Goal: Communication & Community: Answer question/provide support

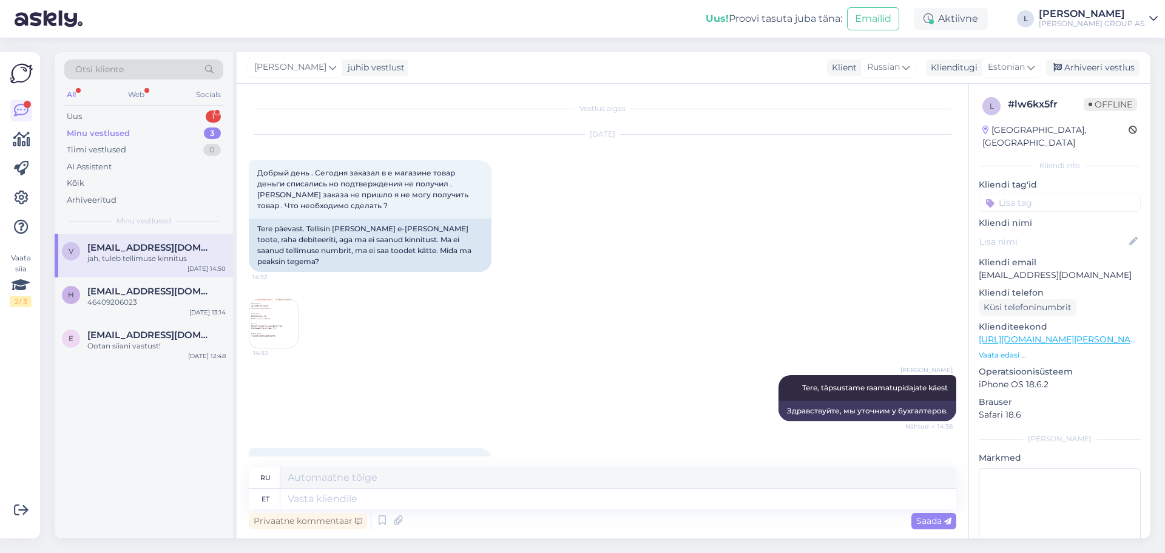
scroll to position [124, 0]
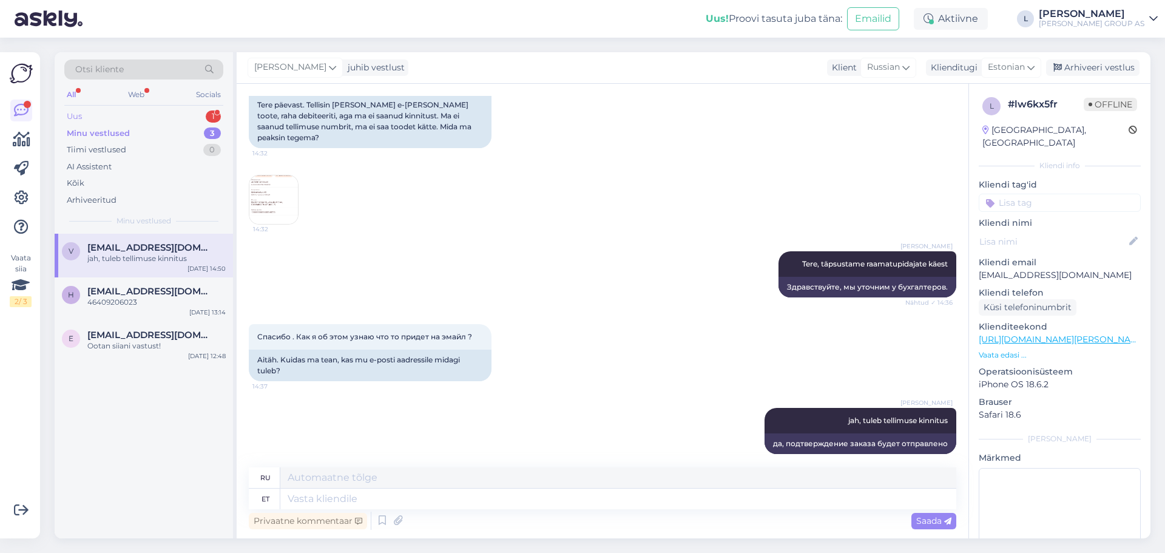
click at [98, 120] on div "Uus 1" at bounding box center [143, 116] width 159 height 17
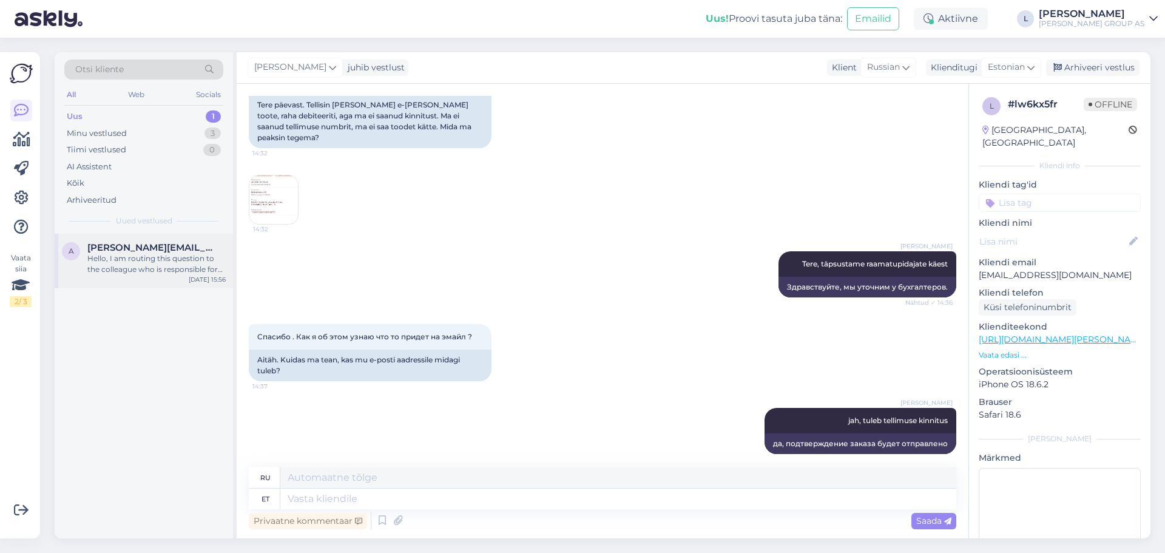
drag, startPoint x: 137, startPoint y: 248, endPoint x: 200, endPoint y: 270, distance: 66.6
click at [138, 248] on span "aleksandr.timofejev@hotmail.com" at bounding box center [150, 247] width 126 height 11
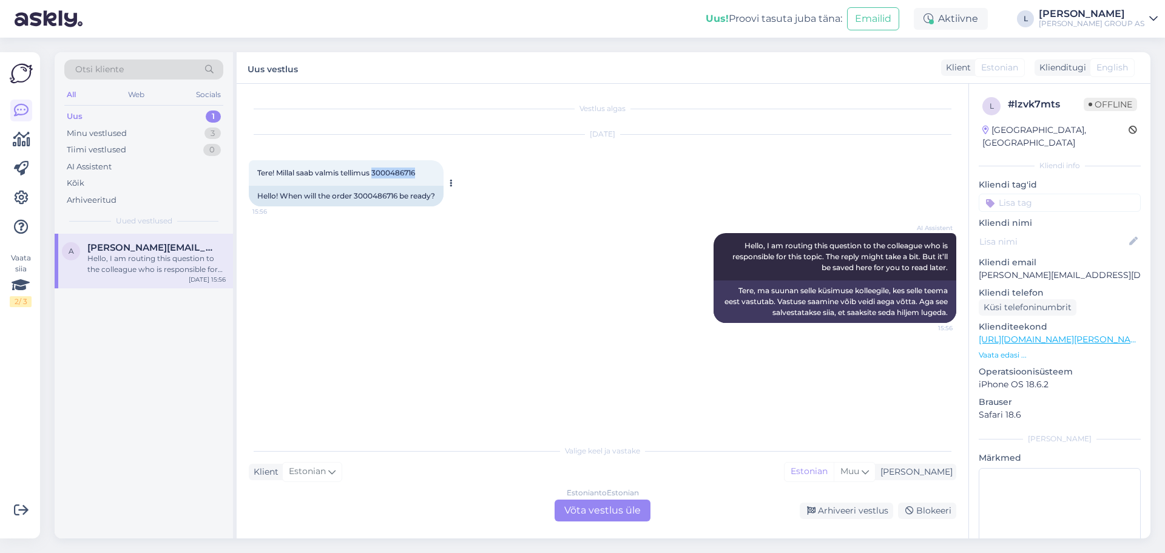
drag, startPoint x: 429, startPoint y: 169, endPoint x: 376, endPoint y: 174, distance: 53.1
click at [376, 174] on div "Tere! Millal saab valmis tellimus 3000486716 15:56" at bounding box center [346, 172] width 195 height 25
copy span "3000486716"
click at [603, 511] on div "Estonian to Estonian Võta vestlus üle" at bounding box center [603, 511] width 96 height 22
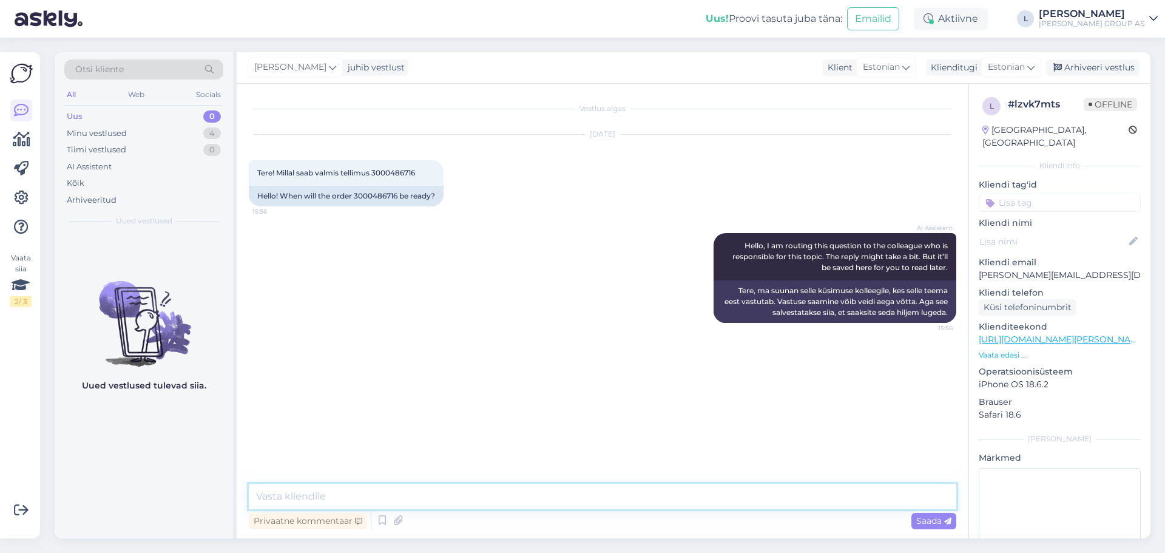
click at [465, 497] on textarea at bounding box center [603, 496] width 708 height 25
type textarea "Tere, täpsustame laost"
click at [938, 516] on span "Saada" at bounding box center [934, 520] width 35 height 11
click at [362, 492] on textarea at bounding box center [603, 496] width 708 height 25
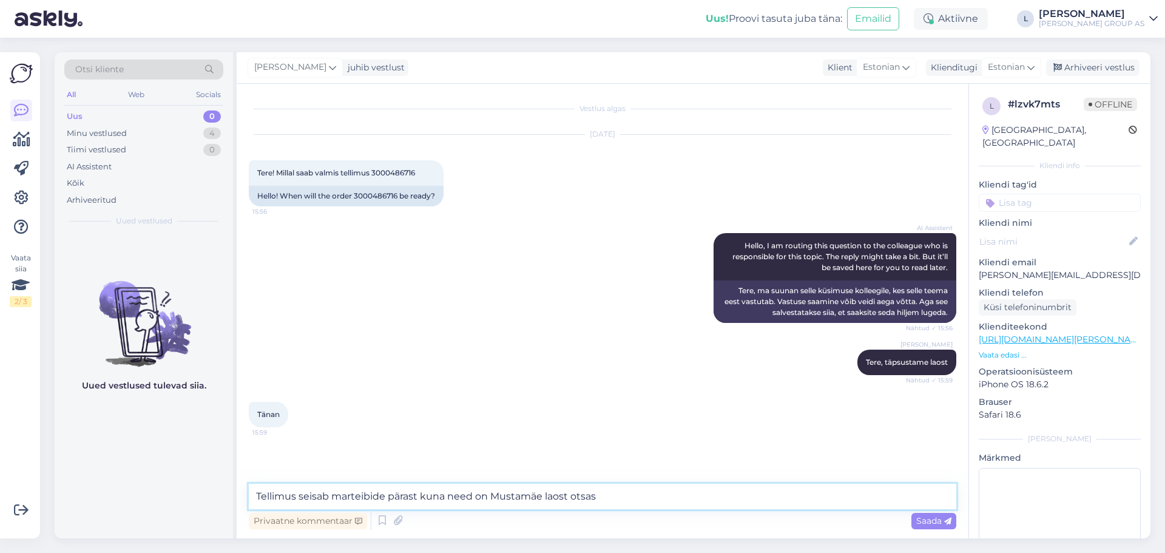
click at [351, 495] on textarea "Tellimus seisab marteibide pärast kuna need on Mustamäe laost otsas" at bounding box center [603, 496] width 708 height 25
type textarea "Tellimus seisab marliteibide pärast kuna need on Mustamäe laost otsas"
click at [942, 520] on span "Saada" at bounding box center [934, 520] width 35 height 11
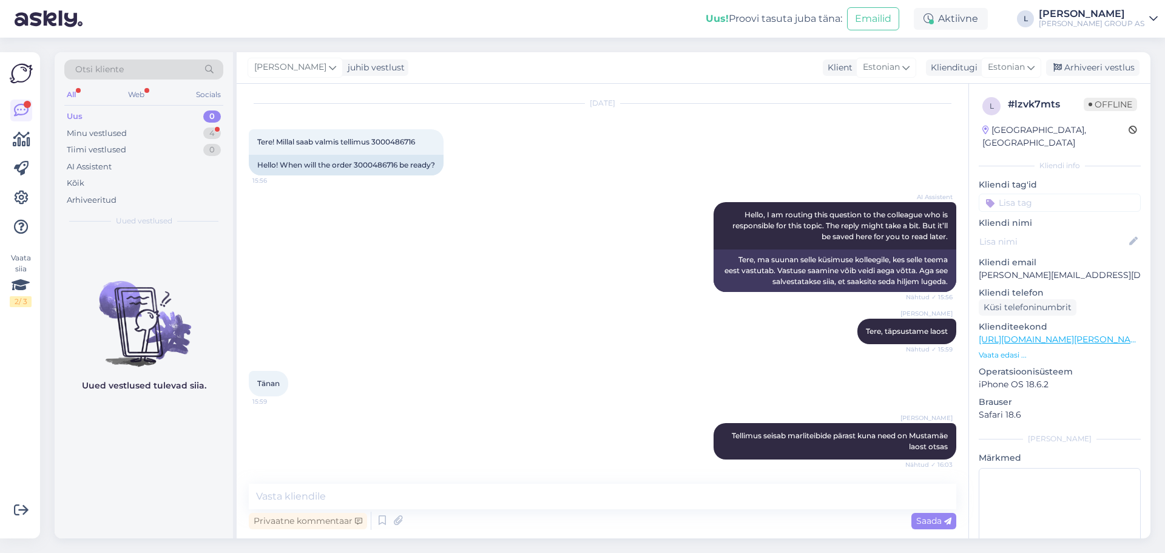
scroll to position [396, 0]
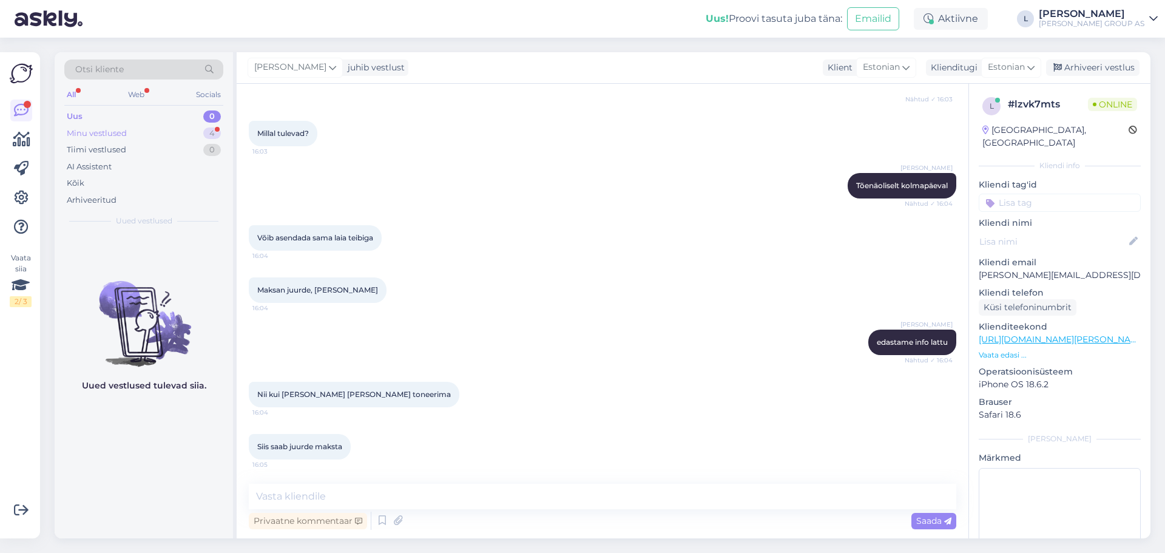
click at [127, 135] on div "Minu vestlused 4" at bounding box center [143, 133] width 159 height 17
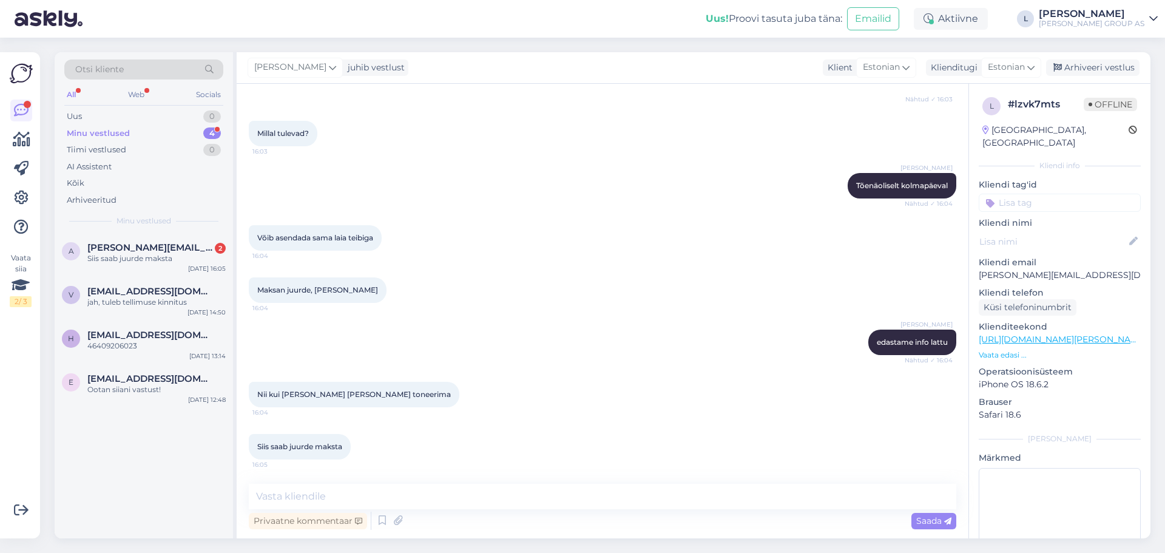
click at [120, 127] on div "Minu vestlused" at bounding box center [98, 133] width 63 height 12
click at [158, 256] on div "Siis saab juurde maksta" at bounding box center [156, 258] width 138 height 11
click at [110, 282] on div "v vipros85@gmail.com jah, tuleb tellimuse kinnitus Sep 8 14:50" at bounding box center [144, 299] width 178 height 44
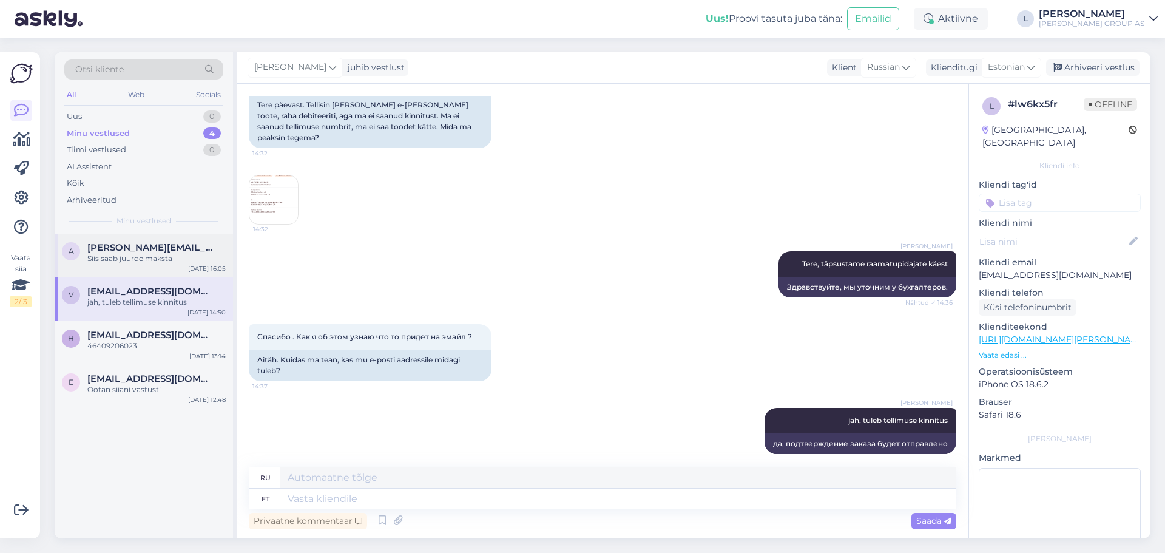
click at [129, 259] on div "Siis saab juurde maksta" at bounding box center [156, 258] width 138 height 11
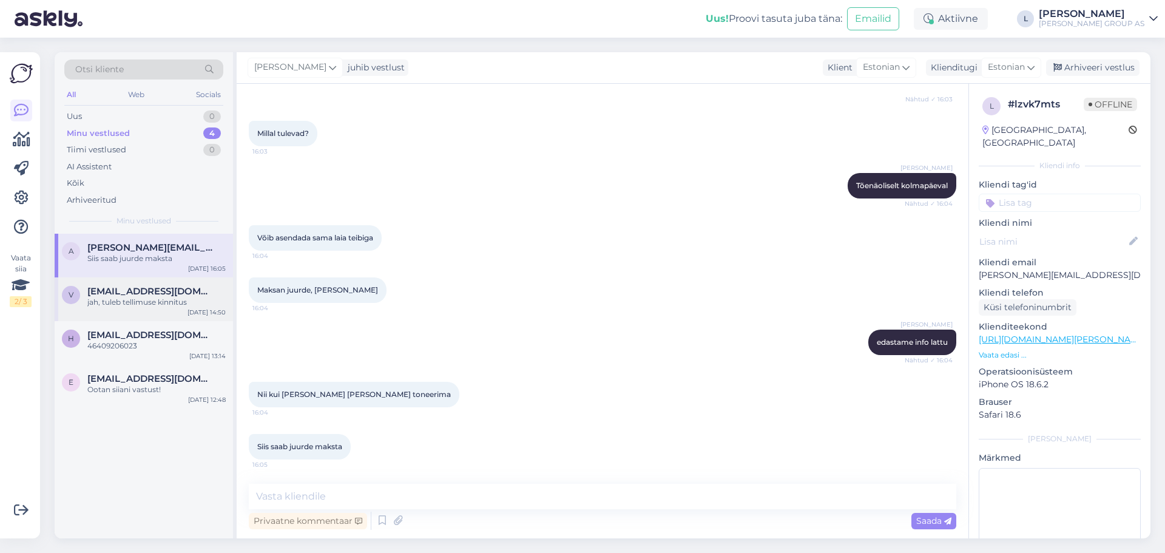
click at [127, 300] on div "jah, tuleb tellimuse kinnitus" at bounding box center [156, 302] width 138 height 11
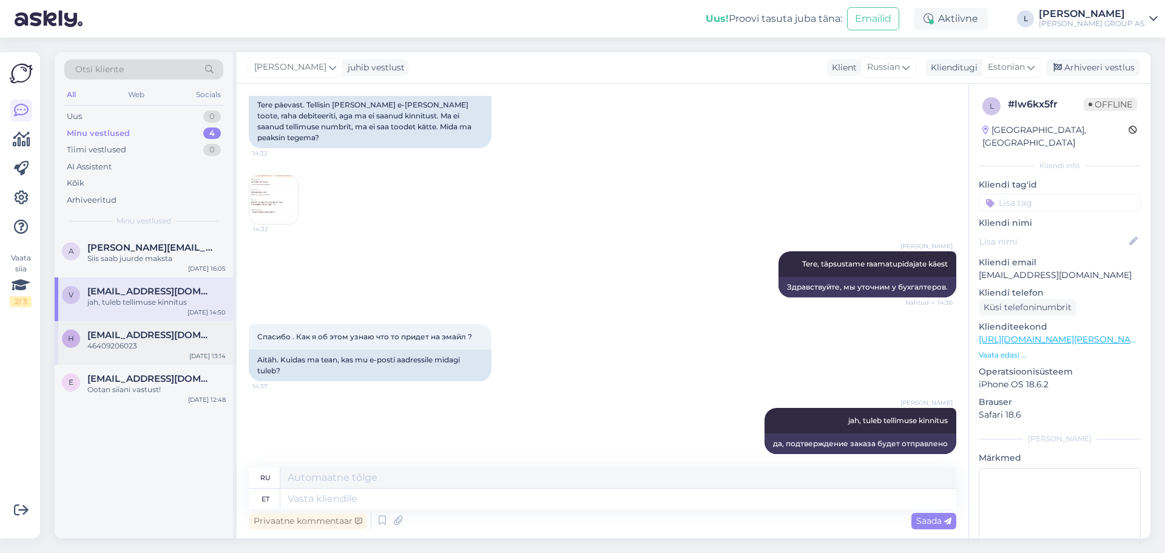
click at [131, 342] on div "46409206023" at bounding box center [156, 346] width 138 height 11
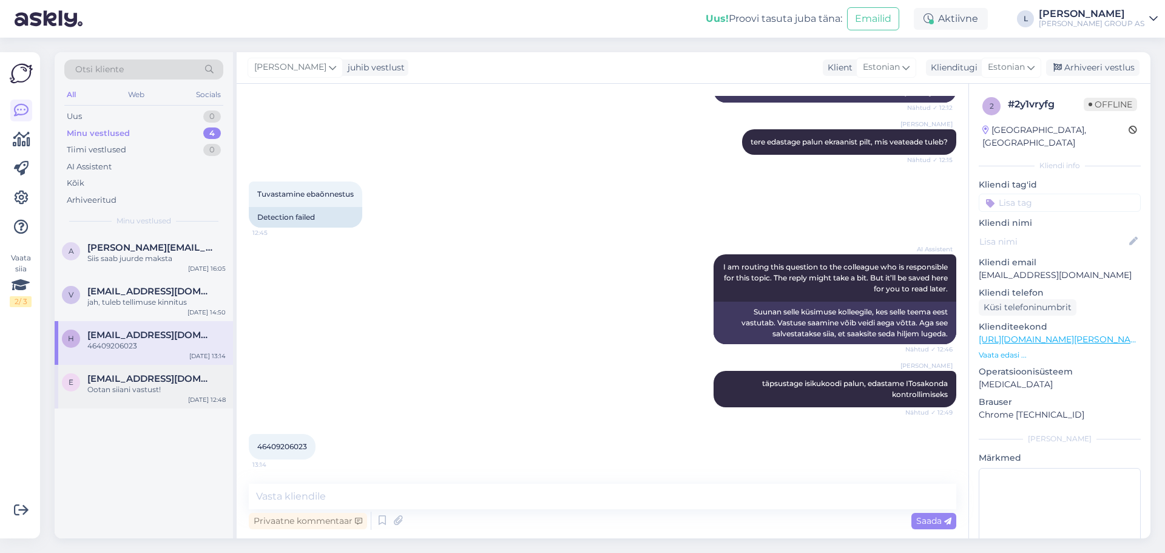
click at [129, 387] on div "Ootan siiani vastust!" at bounding box center [156, 389] width 138 height 11
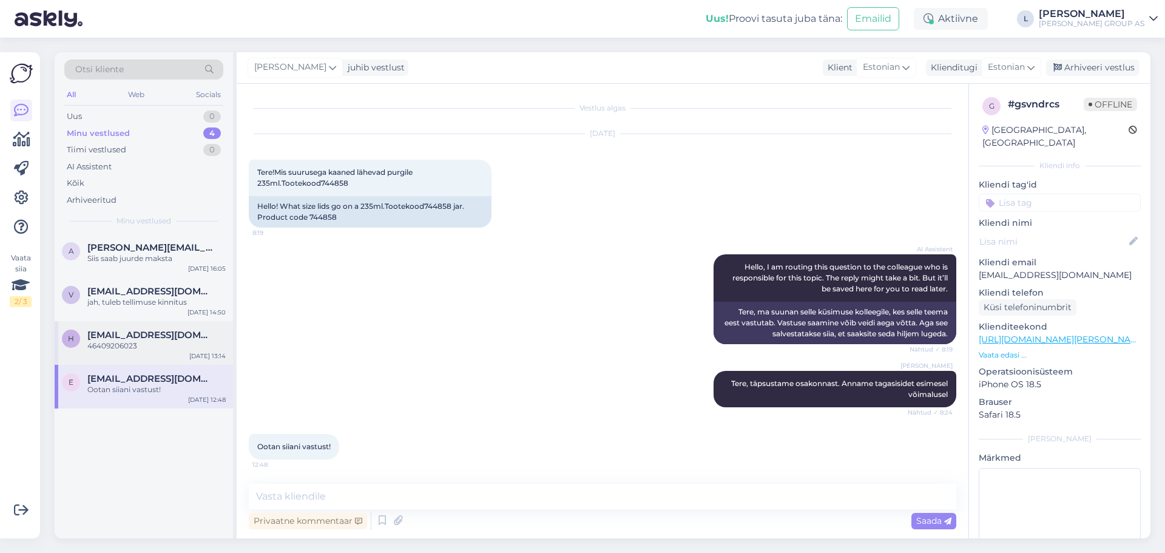
click at [115, 342] on div "46409206023" at bounding box center [156, 346] width 138 height 11
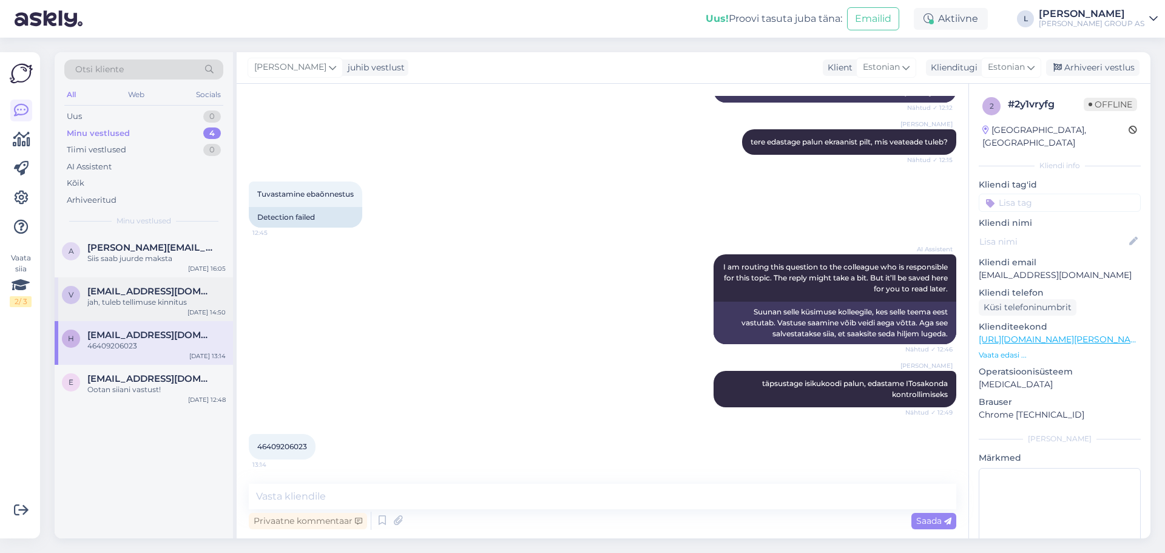
click at [118, 315] on div "v vipros85@gmail.com jah, tuleb tellimuse kinnitus Sep 8 14:50" at bounding box center [144, 299] width 178 height 44
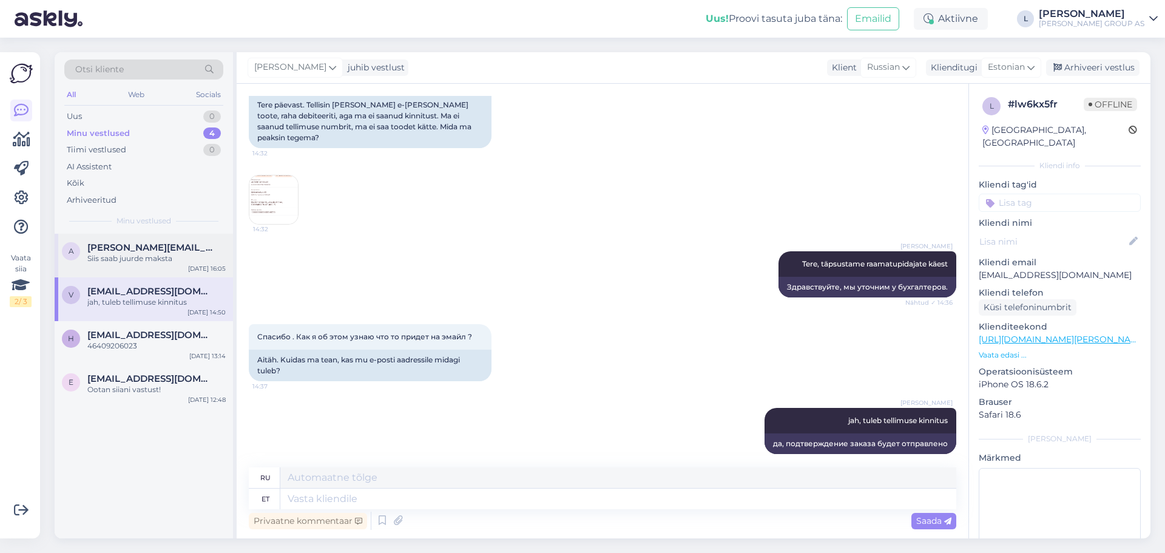
click at [124, 272] on div "a aleksandr.timofejev@hotmail.com Siis saab juurde maksta Sep 8 16:05" at bounding box center [144, 256] width 178 height 44
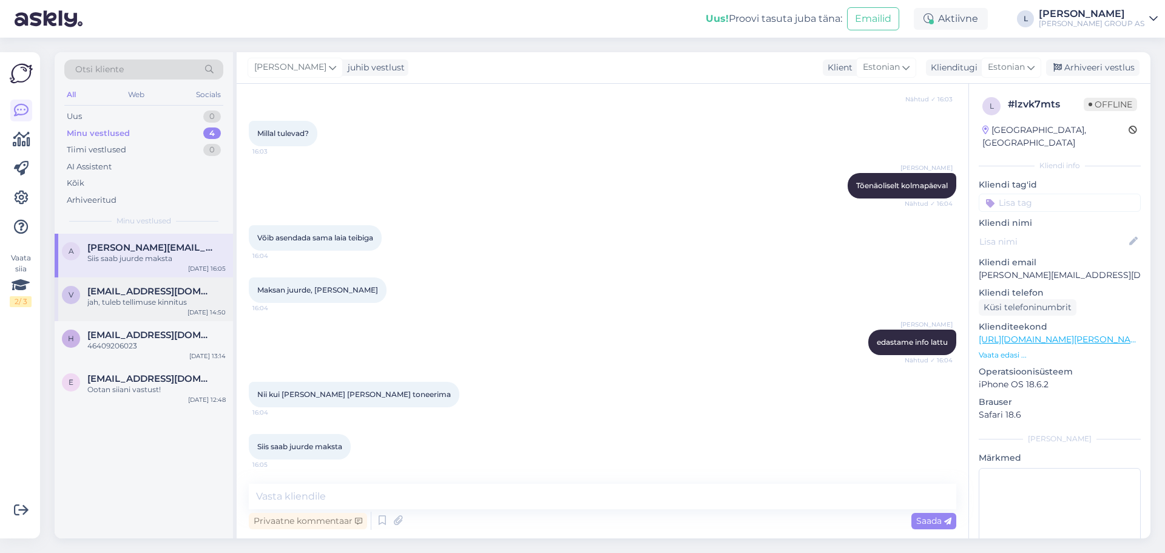
click at [143, 301] on div "jah, tuleb tellimuse kinnitus" at bounding box center [156, 302] width 138 height 11
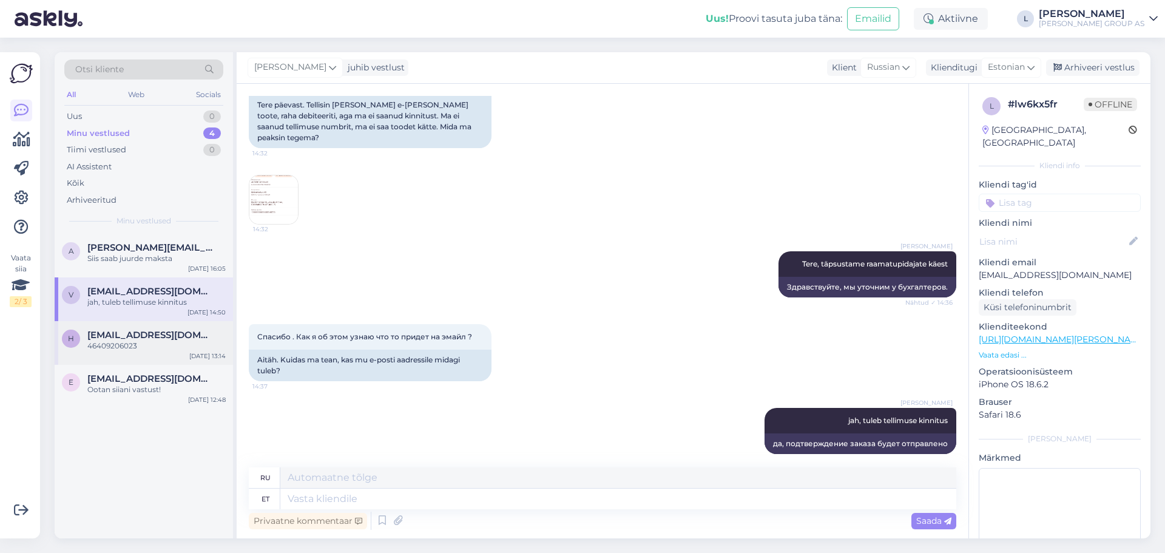
click at [131, 351] on div "46409206023" at bounding box center [156, 346] width 138 height 11
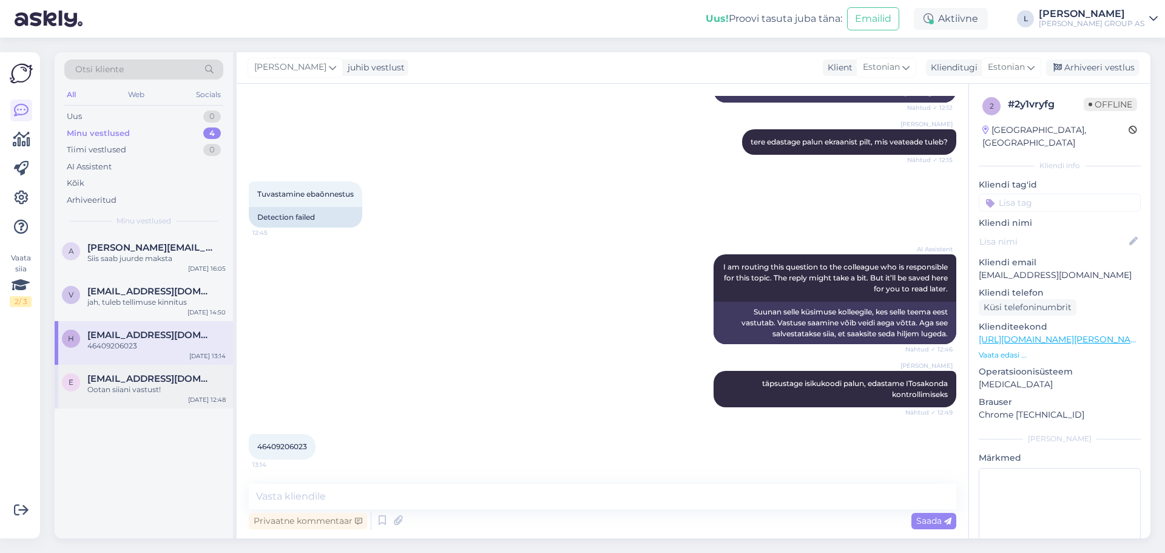
click at [131, 382] on span "eimar.kart@mail.ee" at bounding box center [150, 378] width 126 height 11
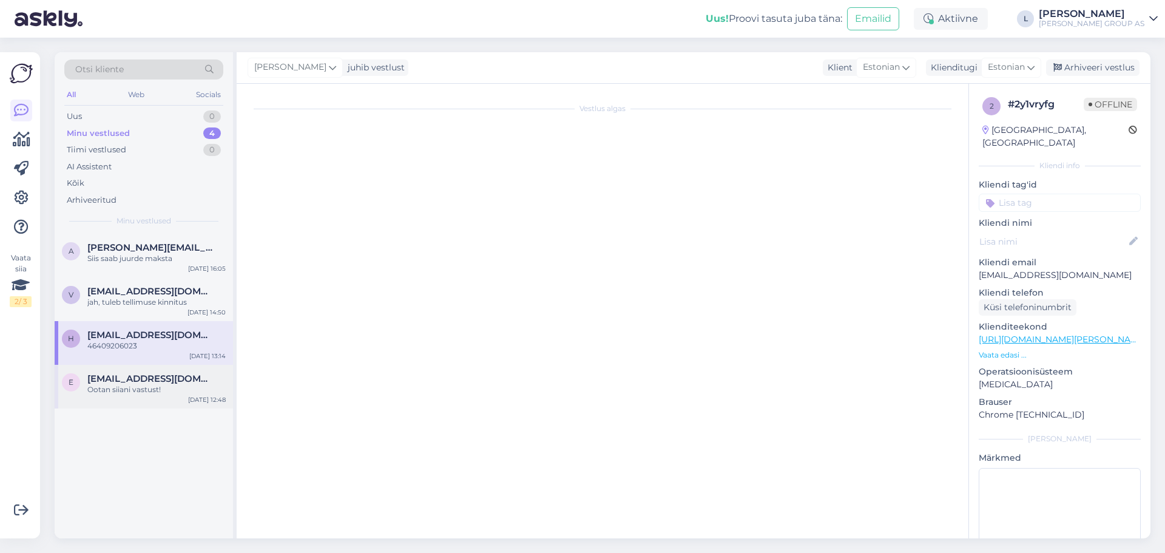
scroll to position [1, 0]
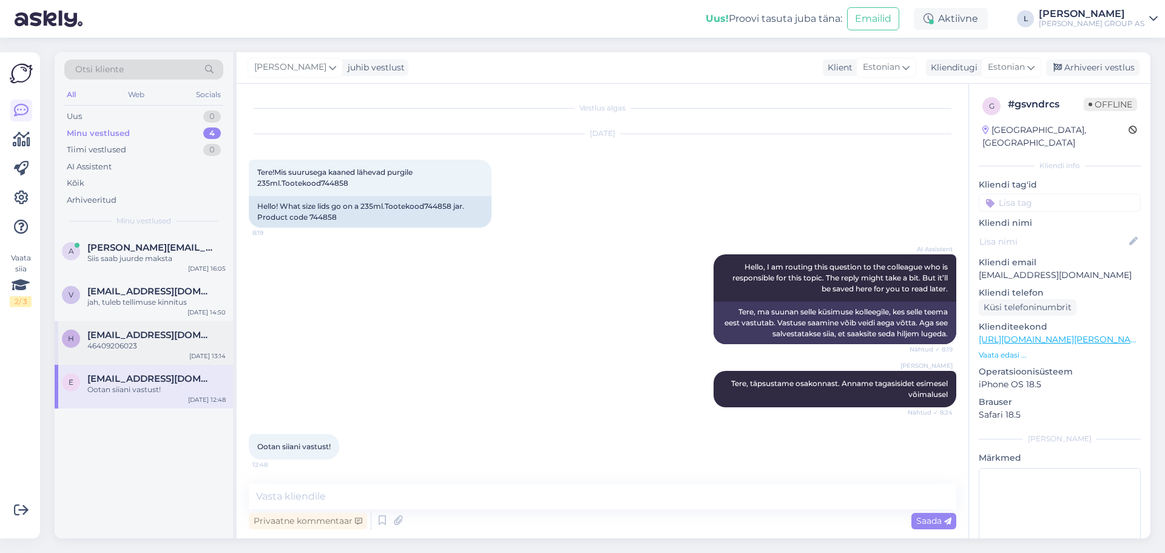
click at [153, 343] on div "46409206023" at bounding box center [156, 346] width 138 height 11
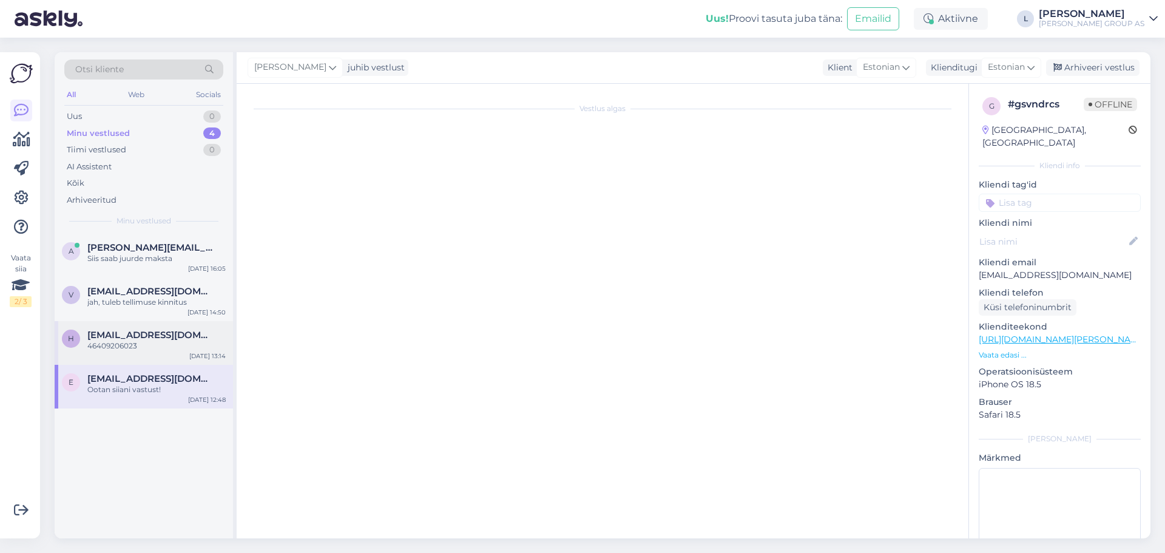
scroll to position [366, 0]
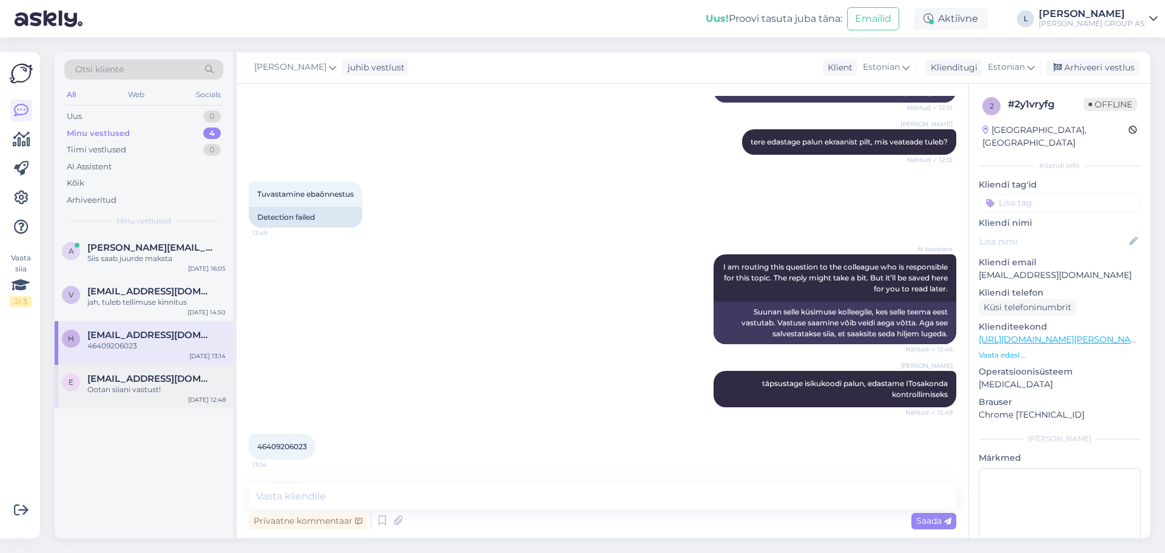
click at [134, 378] on span "eimar.kart@mail.ee" at bounding box center [150, 378] width 126 height 11
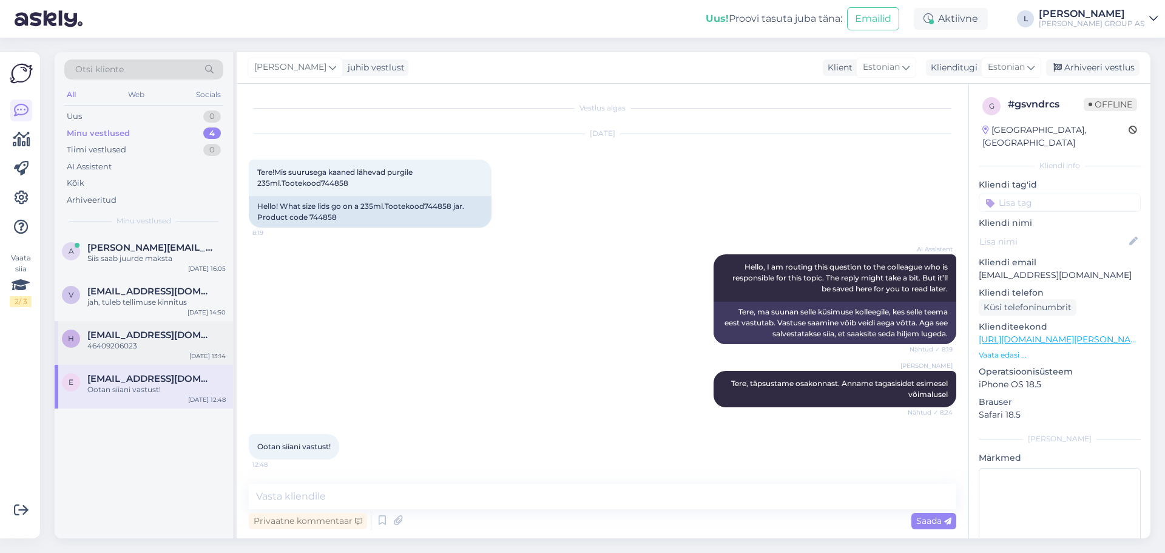
click at [123, 323] on div "h helikasper64@gmail.com 46409206023 Sep 8 13:14" at bounding box center [144, 343] width 178 height 44
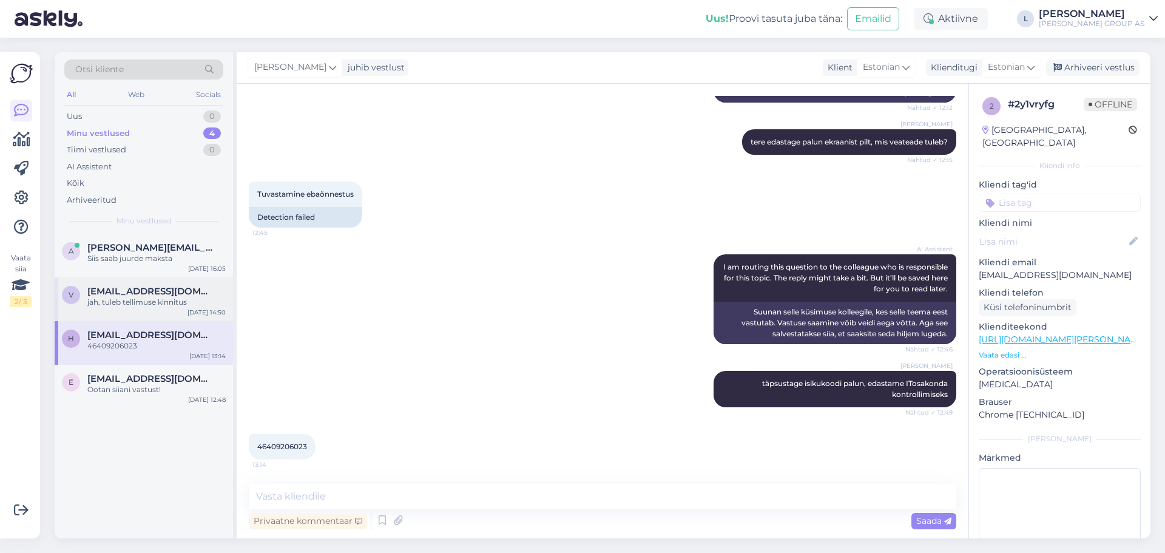
click at [124, 309] on div "v vipros85@gmail.com jah, tuleb tellimuse kinnitus Sep 8 14:50" at bounding box center [144, 299] width 178 height 44
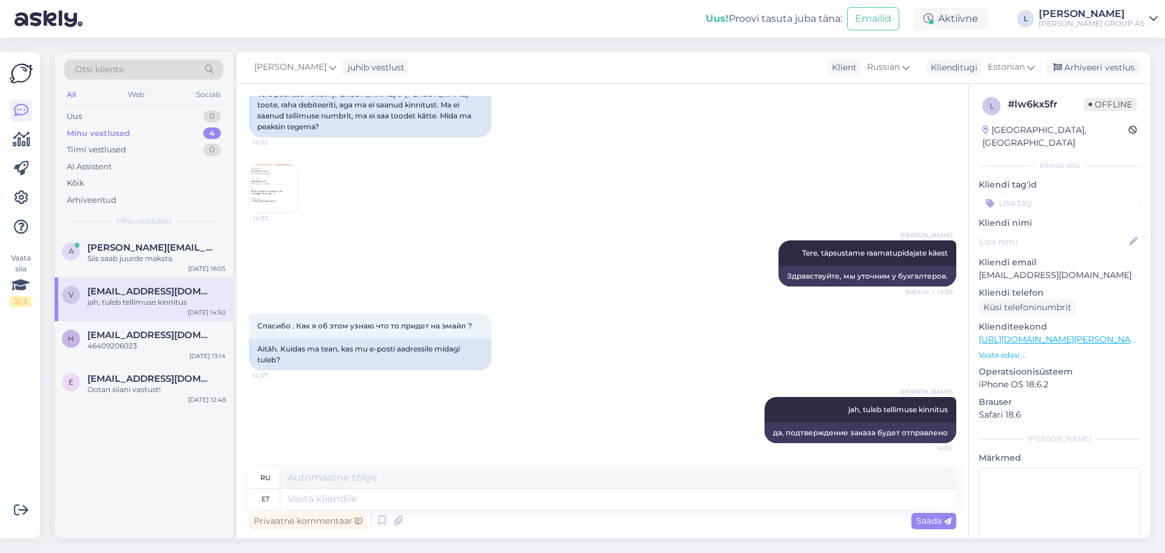
scroll to position [124, 0]
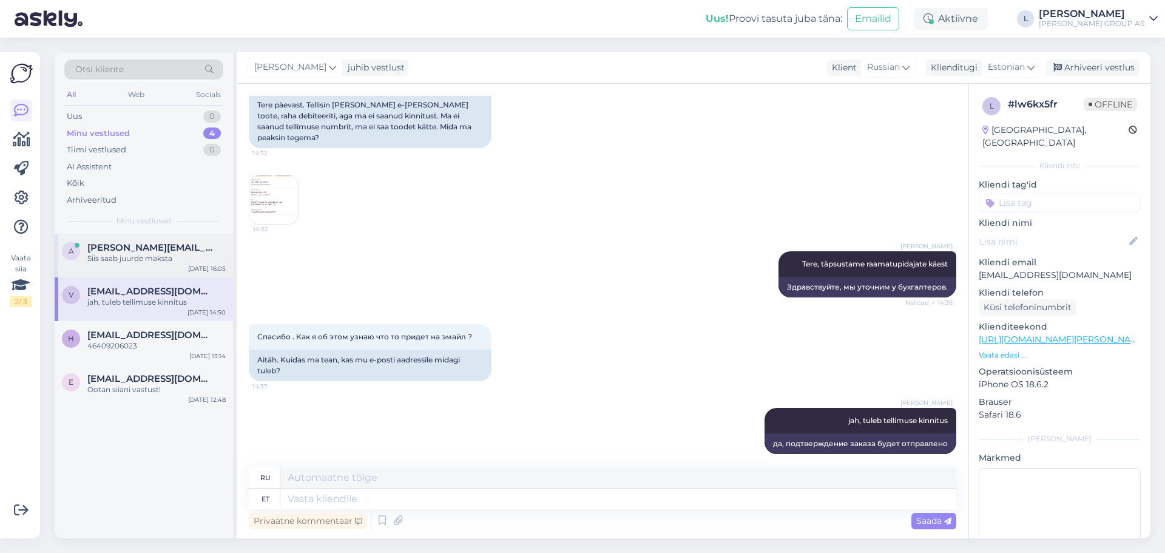
click at [130, 271] on div "a aleksandr.timofejev@hotmail.com Siis saab juurde maksta Sep 8 16:05" at bounding box center [144, 256] width 178 height 44
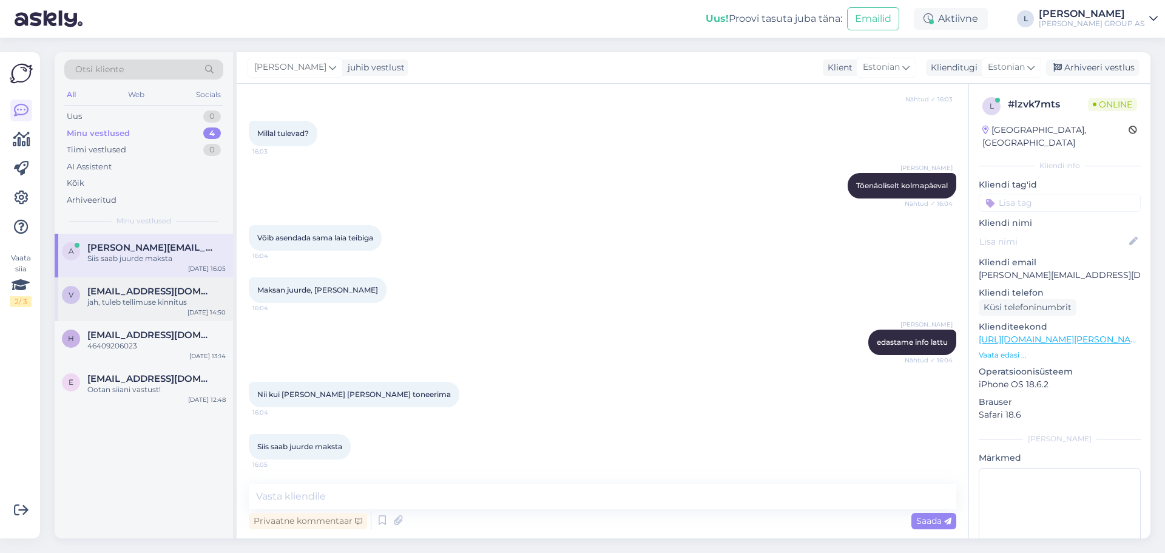
click at [128, 293] on span "vipros85@gmail.com" at bounding box center [150, 291] width 126 height 11
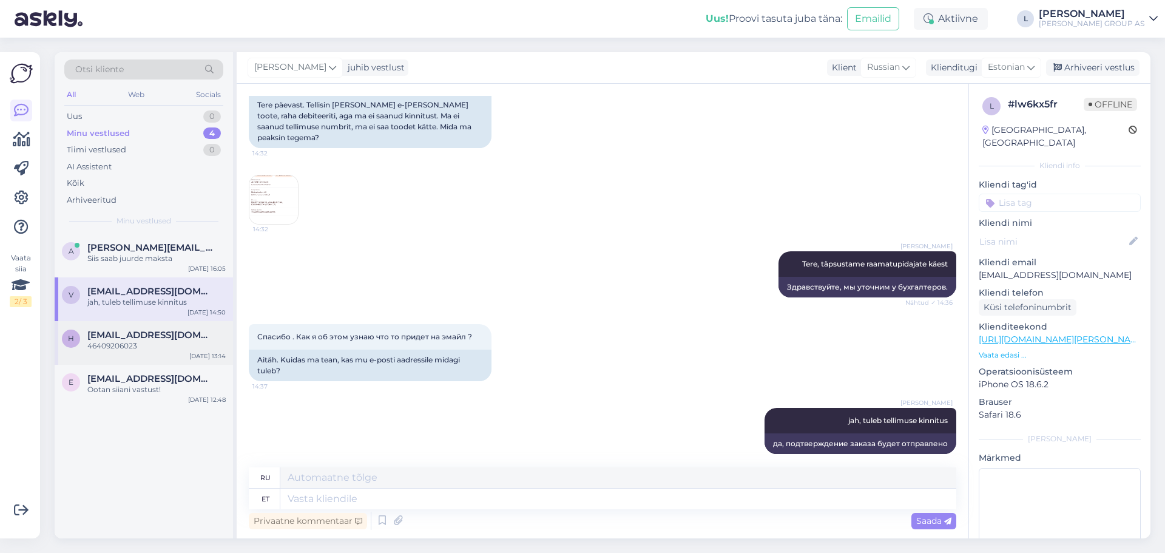
click at [121, 337] on span "helikasper64@gmail.com" at bounding box center [150, 335] width 126 height 11
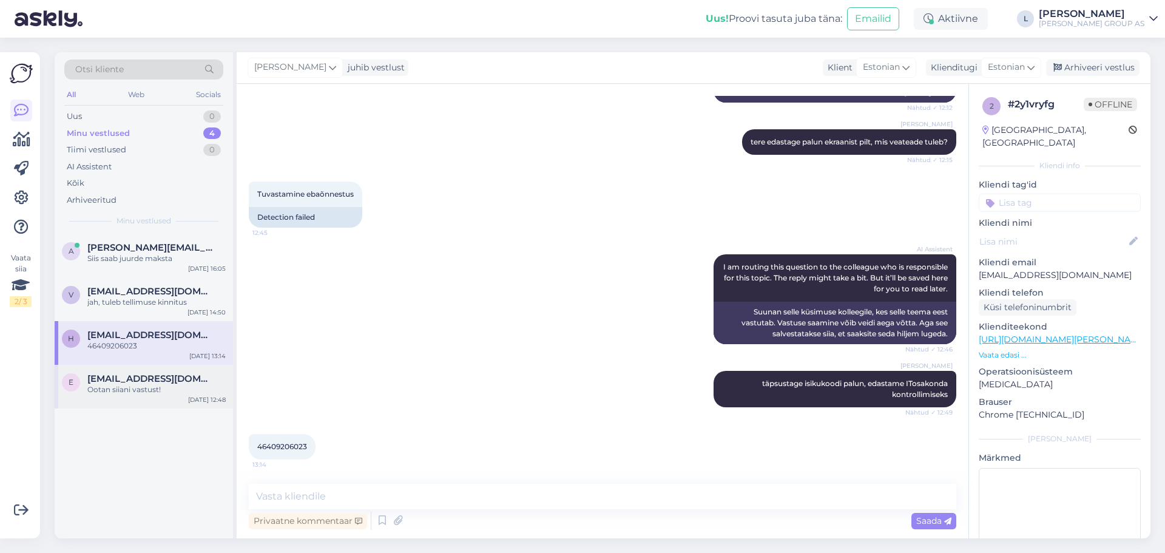
click at [129, 389] on div "Ootan siiani vastust!" at bounding box center [156, 389] width 138 height 11
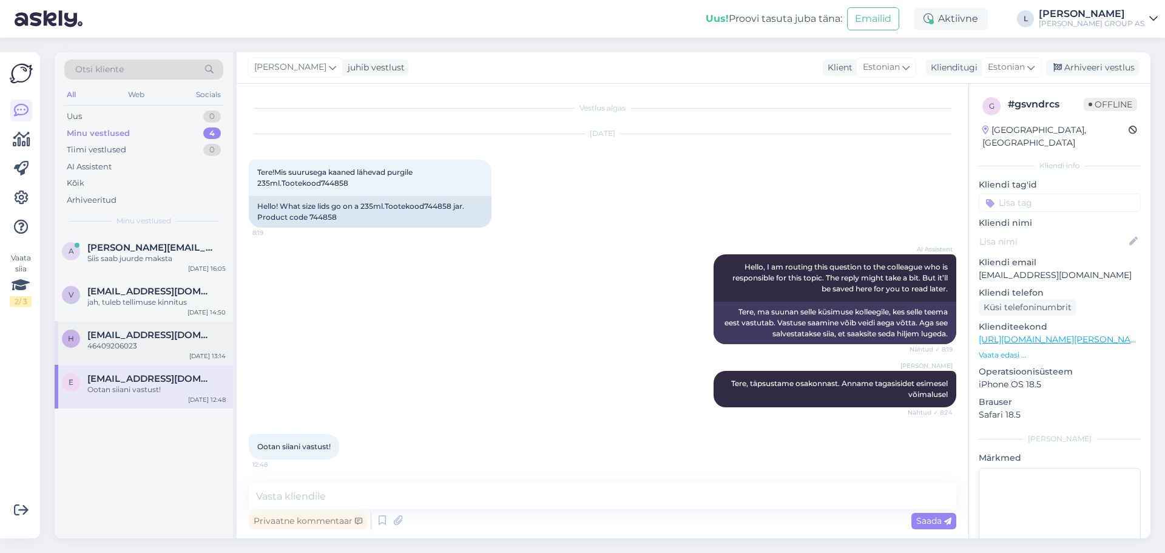
click at [120, 357] on div "h helikasper64@gmail.com 46409206023 Sep 8 13:14" at bounding box center [144, 343] width 178 height 44
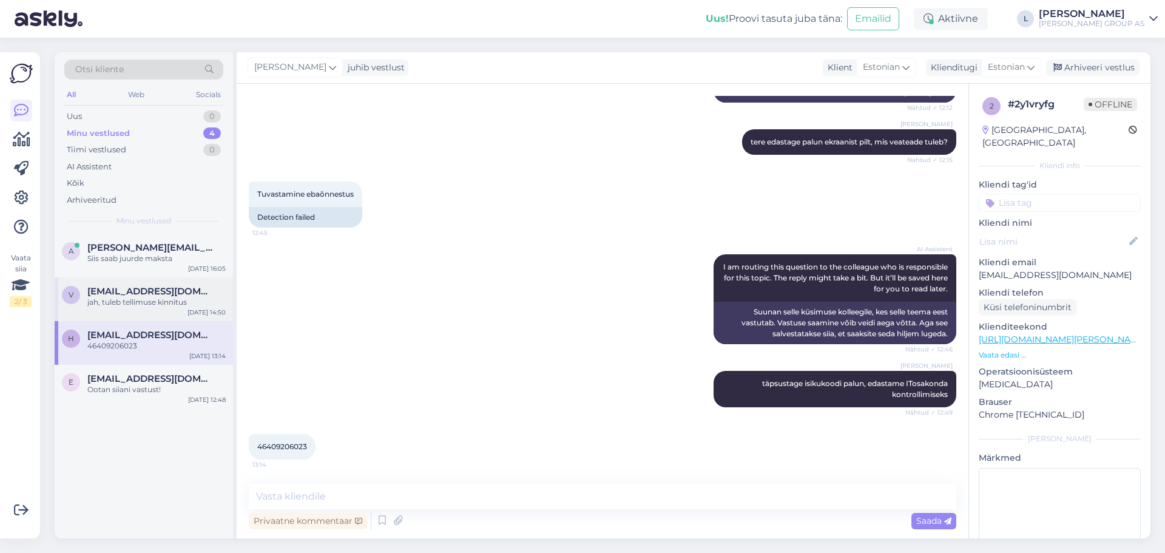
click at [120, 311] on div "v vipros85@gmail.com jah, tuleb tellimuse kinnitus Sep 8 14:50" at bounding box center [144, 299] width 178 height 44
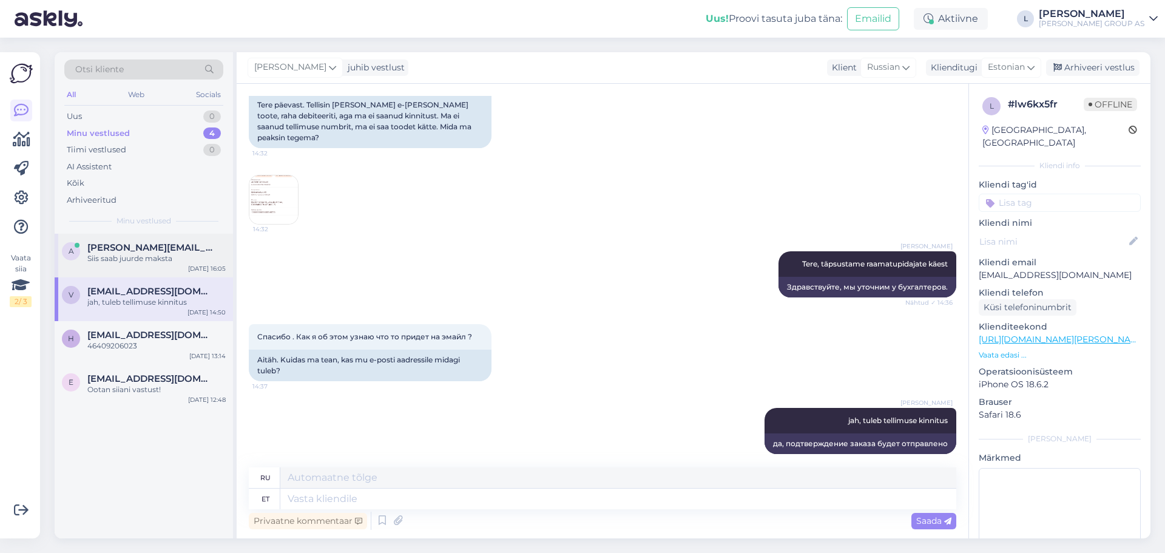
click at [122, 265] on div "a aleksandr.timofejev@hotmail.com Siis saab juurde maksta Sep 8 16:05" at bounding box center [144, 256] width 178 height 44
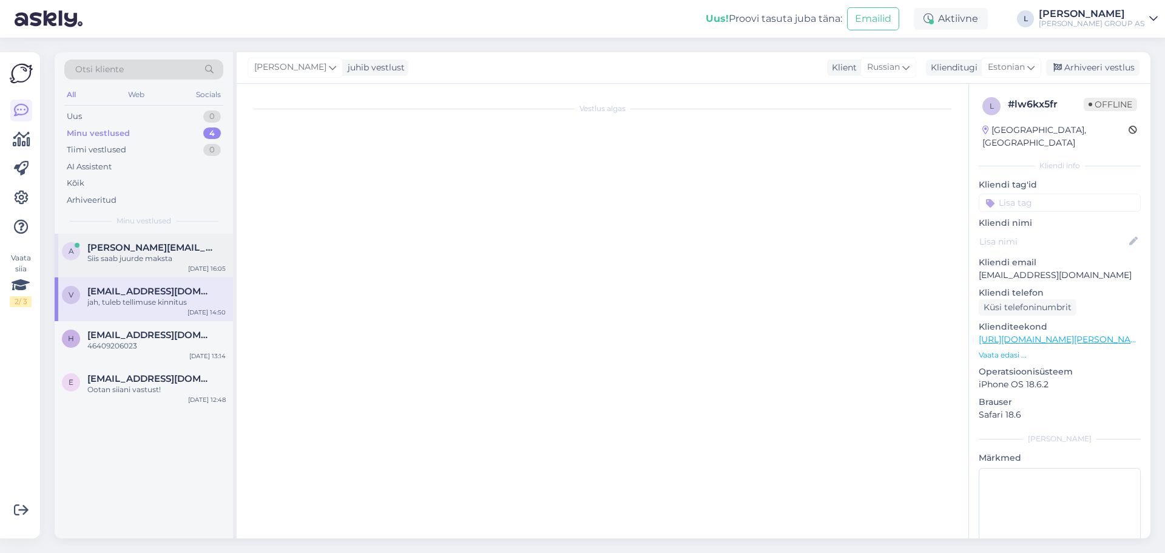
scroll to position [396, 0]
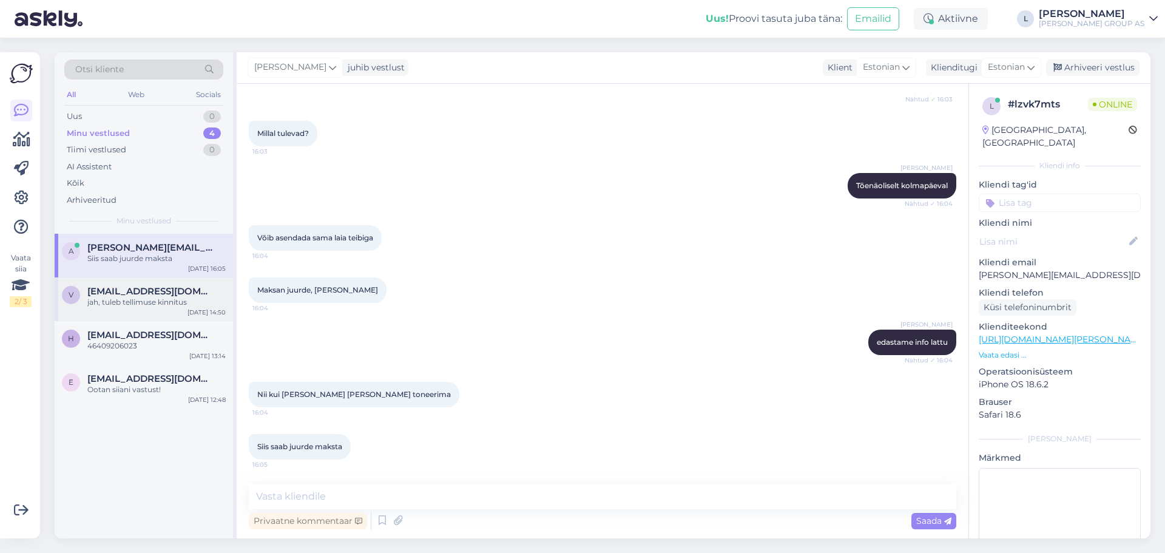
click at [118, 293] on span "vipros85@gmail.com" at bounding box center [150, 291] width 126 height 11
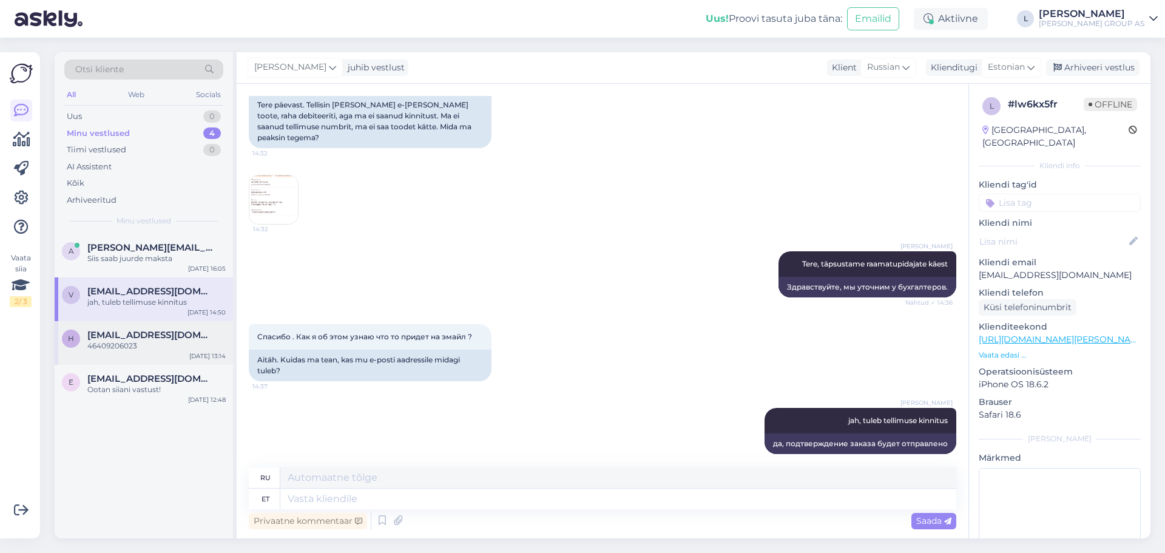
click at [143, 350] on div "46409206023" at bounding box center [156, 346] width 138 height 11
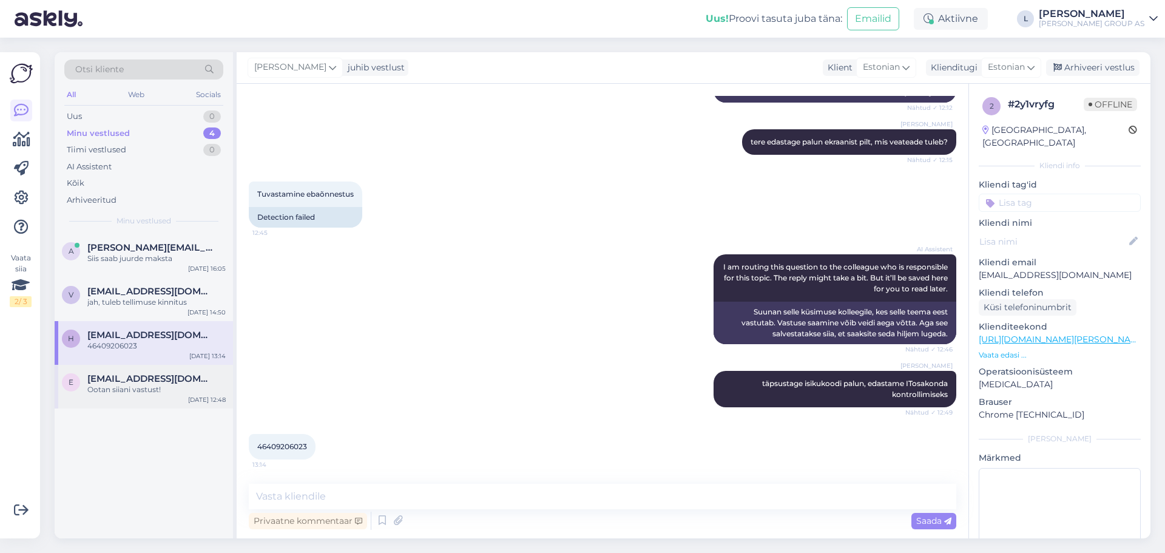
click at [143, 386] on div "Ootan siiani vastust!" at bounding box center [156, 389] width 138 height 11
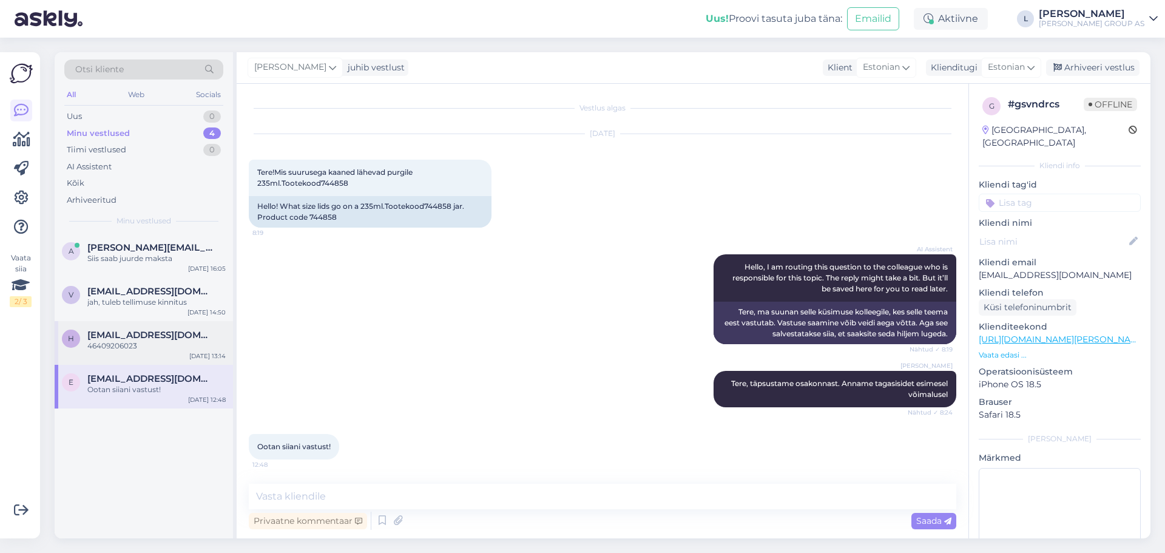
click at [129, 356] on div "h helikasper64@gmail.com 46409206023 Sep 8 13:14" at bounding box center [144, 343] width 178 height 44
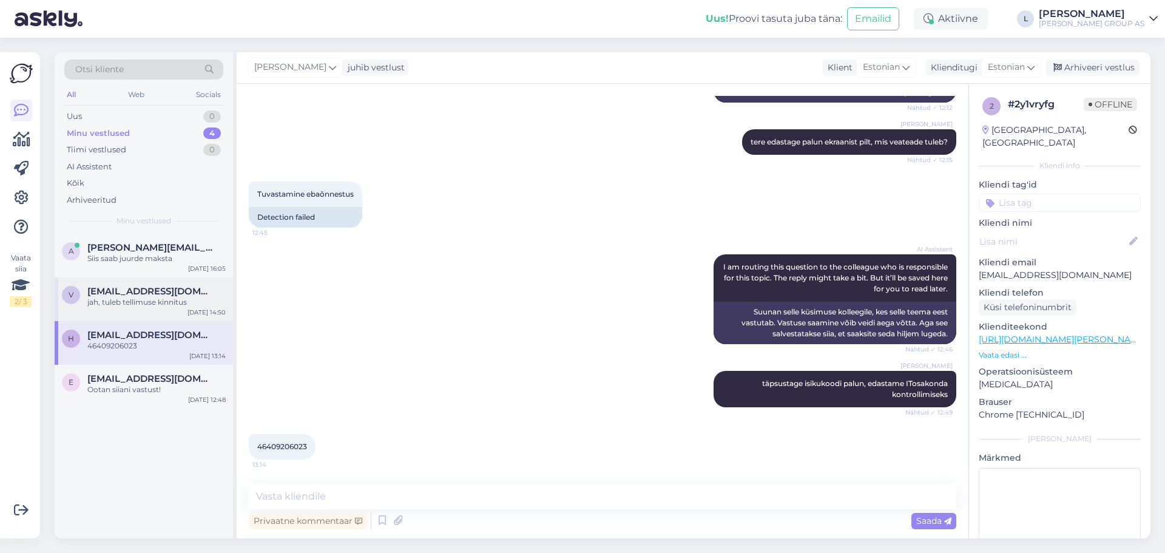
click at [112, 308] on div "v vipros85@gmail.com jah, tuleb tellimuse kinnitus Sep 8 14:50" at bounding box center [144, 299] width 178 height 44
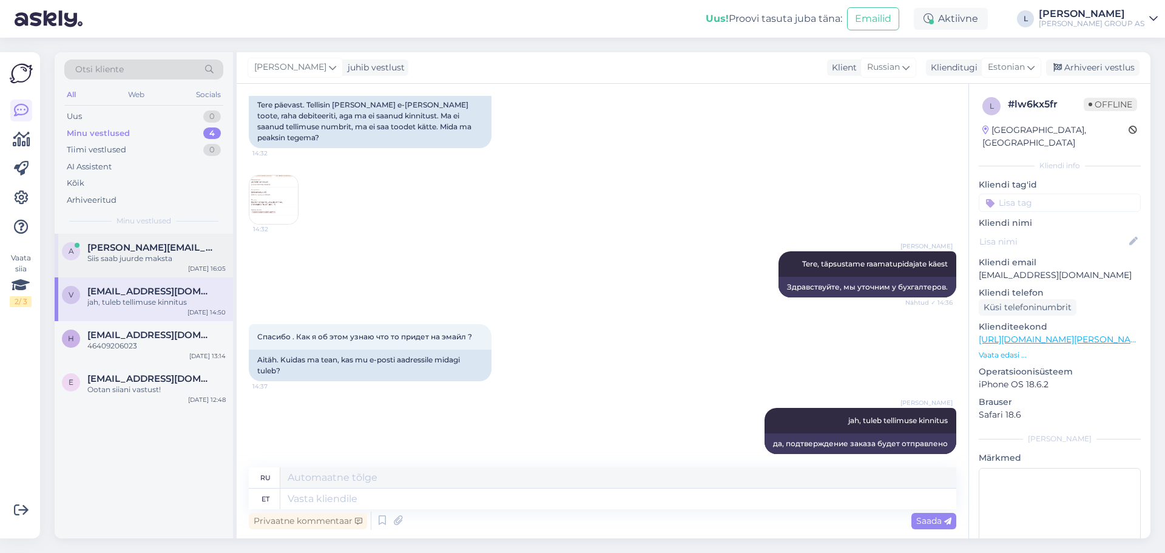
click at [112, 251] on span "aleksandr.timofejev@hotmail.com" at bounding box center [150, 247] width 126 height 11
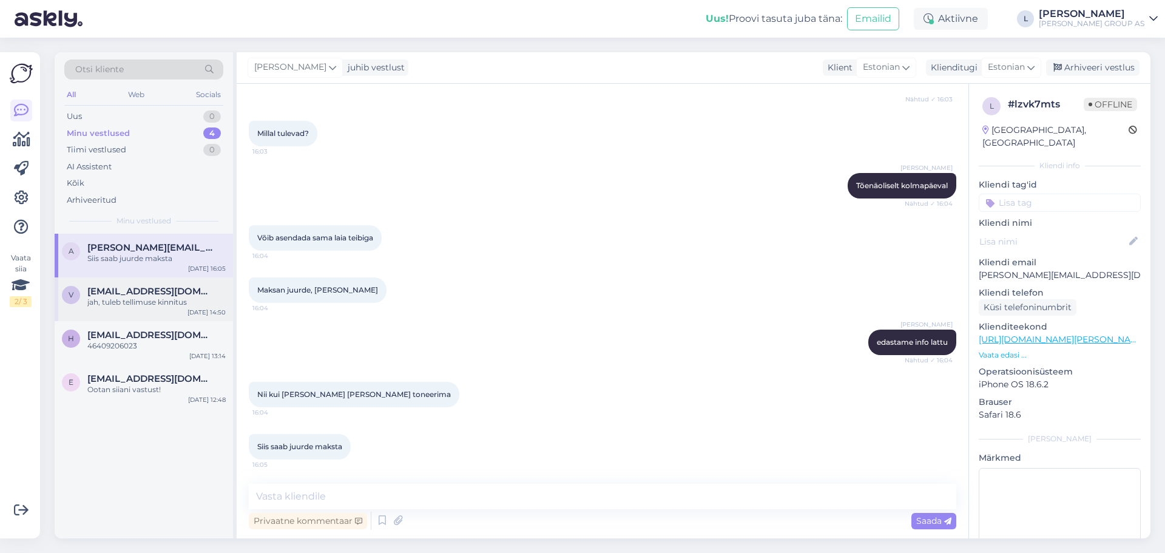
click at [123, 310] on div "v vipros85@gmail.com jah, tuleb tellimuse kinnitus Sep 8 14:50" at bounding box center [144, 299] width 178 height 44
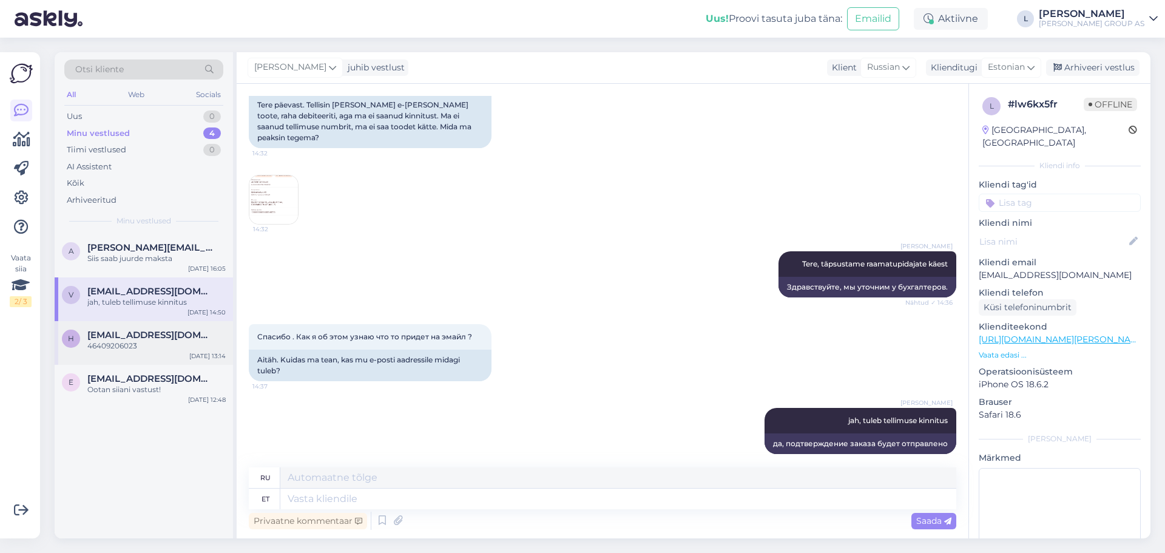
click at [106, 345] on div "46409206023" at bounding box center [156, 346] width 138 height 11
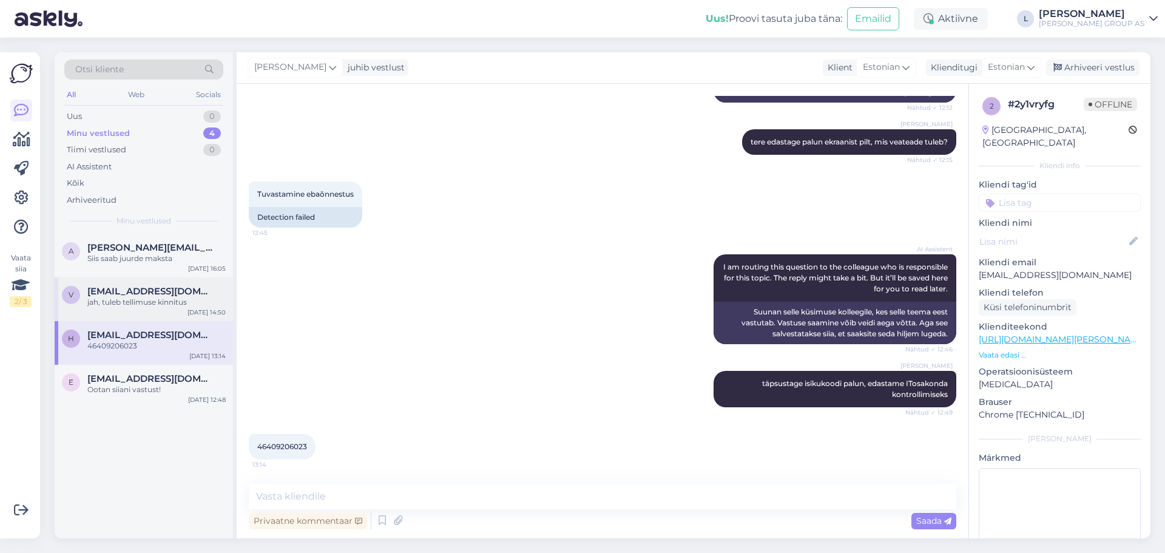
click at [111, 298] on div "jah, tuleb tellimuse kinnitus" at bounding box center [156, 302] width 138 height 11
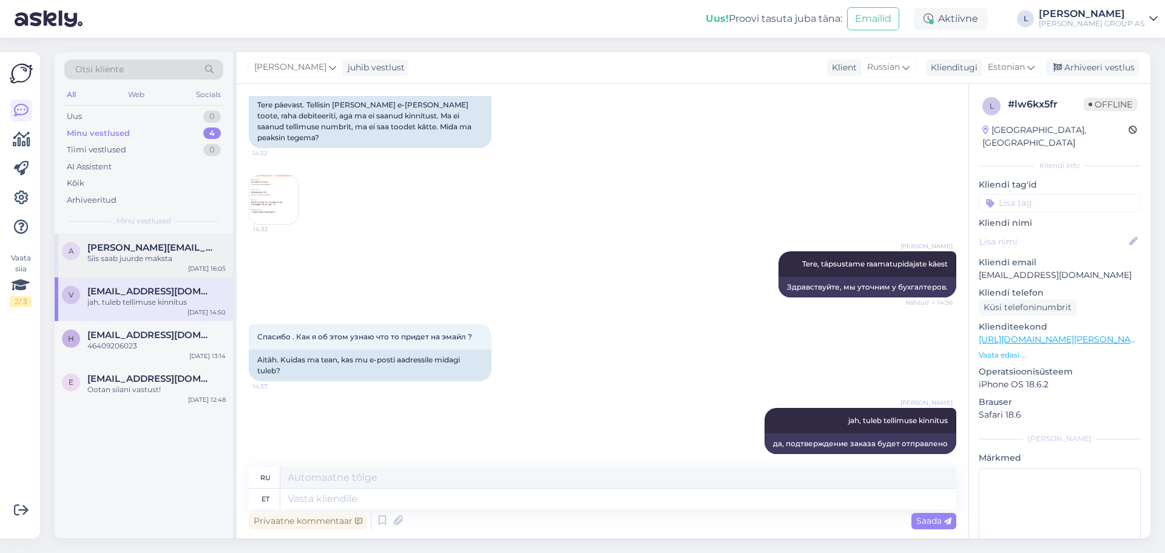
click at [120, 262] on div "Siis saab juurde maksta" at bounding box center [156, 258] width 138 height 11
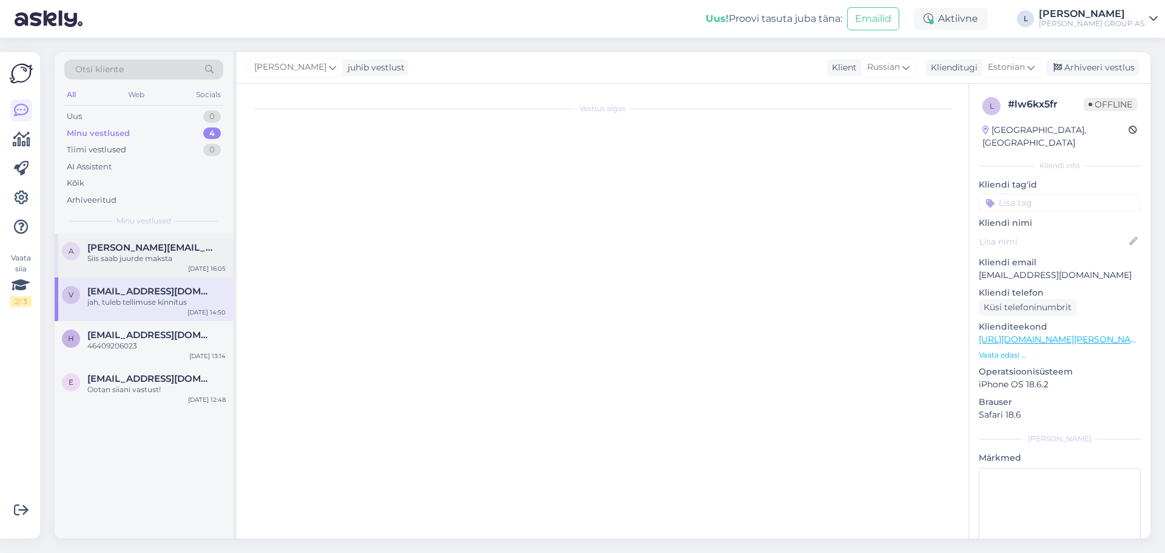
scroll to position [396, 0]
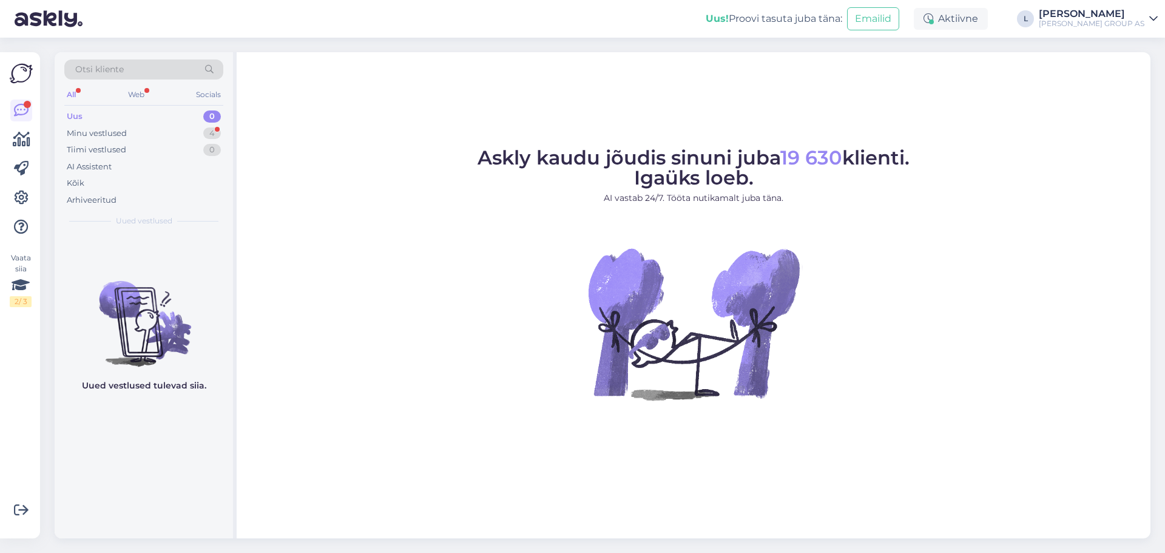
click at [379, 321] on figure "Askly kaudu jõudis sinuni juba 19 630 klienti. Igaüks loeb. AI vastab 24/7. Töö…" at bounding box center [694, 290] width 892 height 285
click at [104, 134] on div "Minu vestlused" at bounding box center [97, 133] width 60 height 12
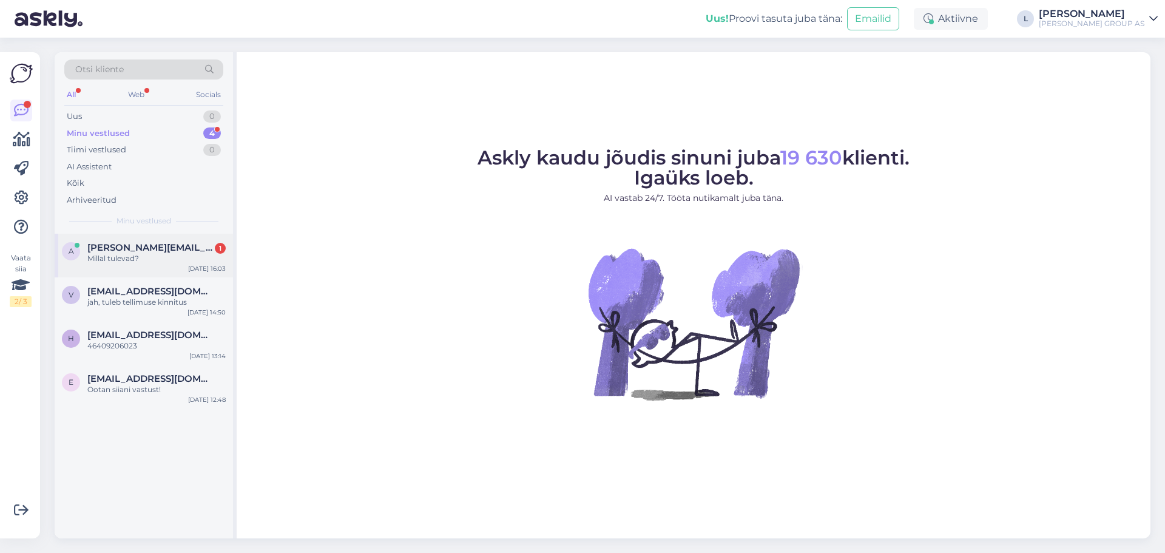
click at [136, 245] on span "aleksandr.timofejev@hotmail.com" at bounding box center [150, 247] width 126 height 11
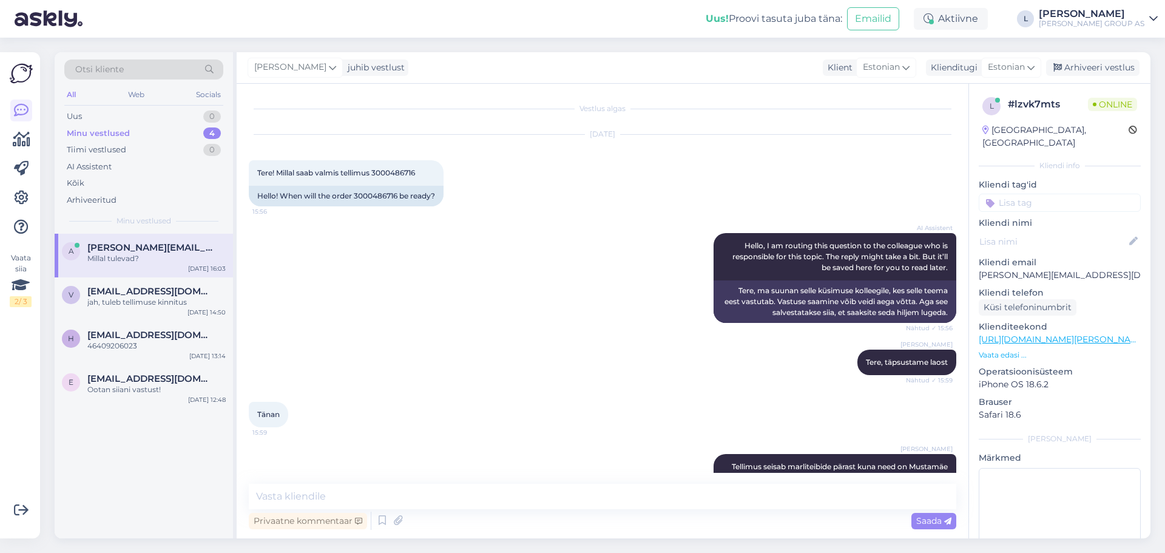
scroll to position [83, 0]
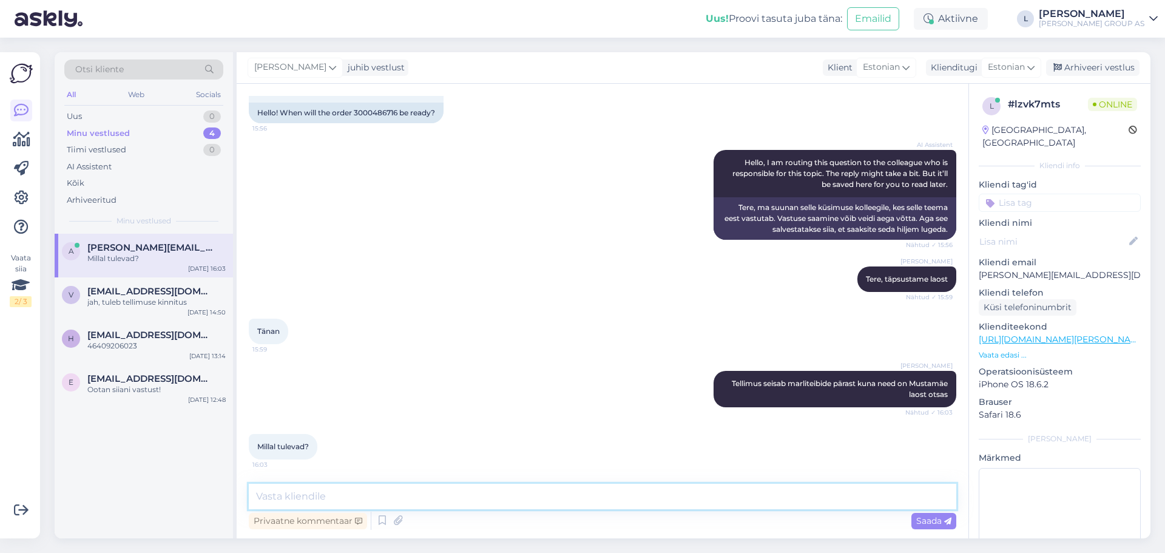
click at [437, 501] on textarea at bounding box center [603, 496] width 708 height 25
type textarea "Tõenäoliselt kolmapäeval"
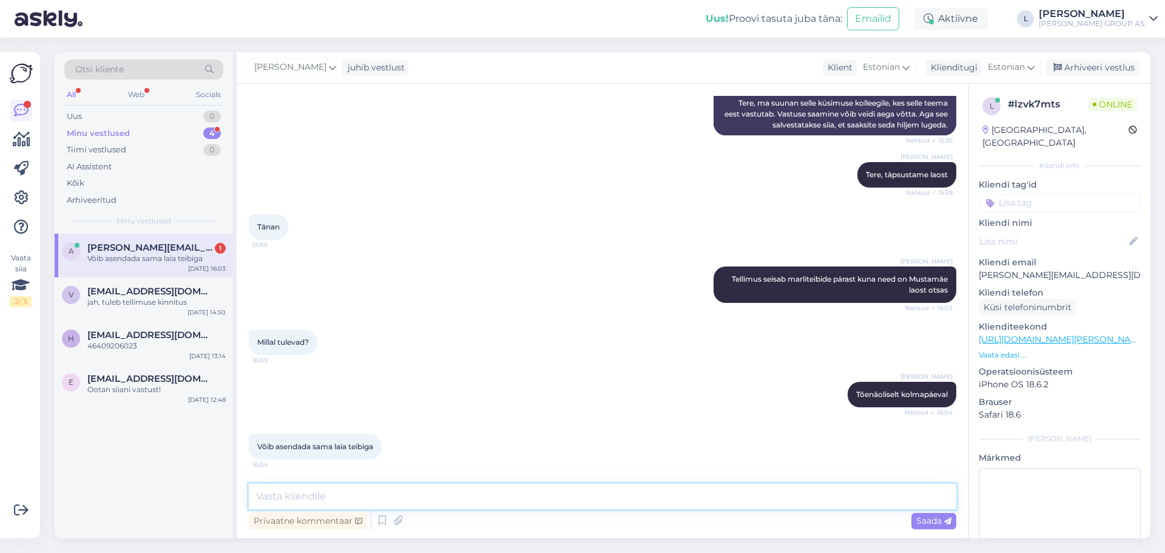
scroll to position [240, 0]
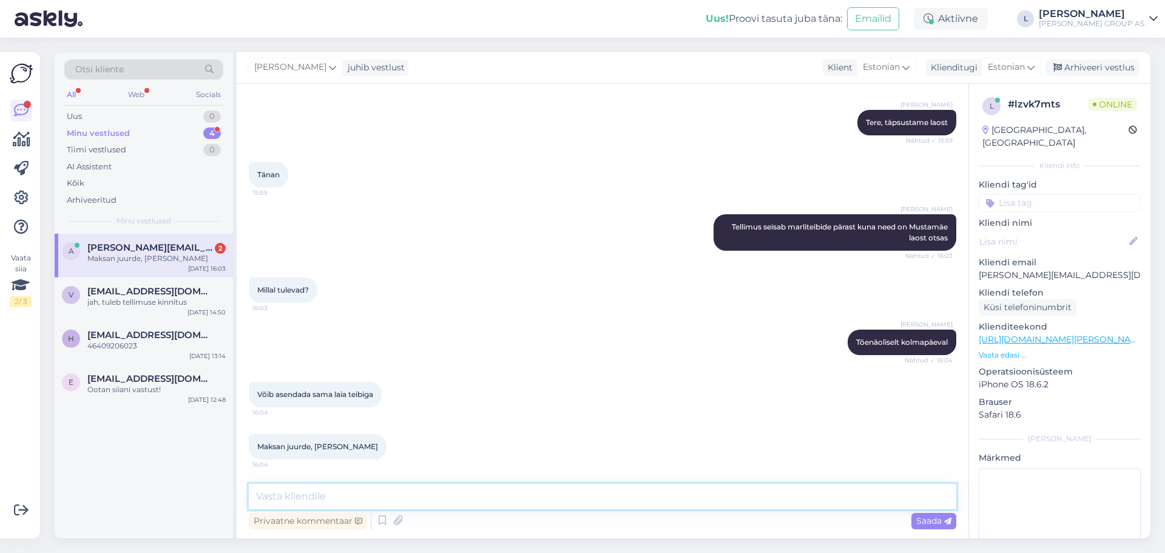
click at [339, 492] on textarea at bounding box center [603, 496] width 708 height 25
type textarea "edastame info lattu"
click at [917, 525] on span "Saada" at bounding box center [934, 520] width 35 height 11
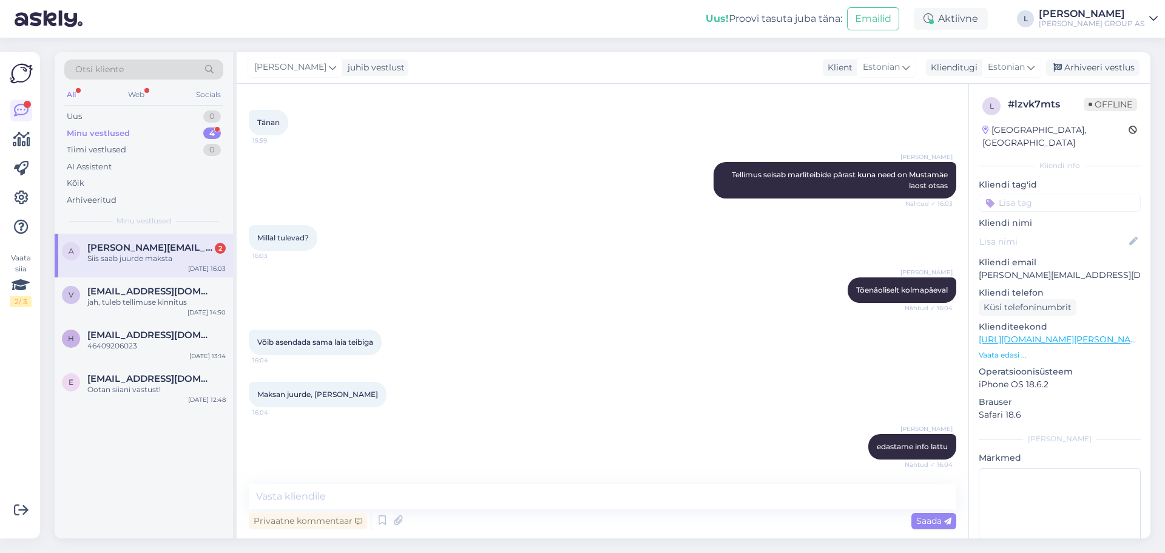
scroll to position [396, 0]
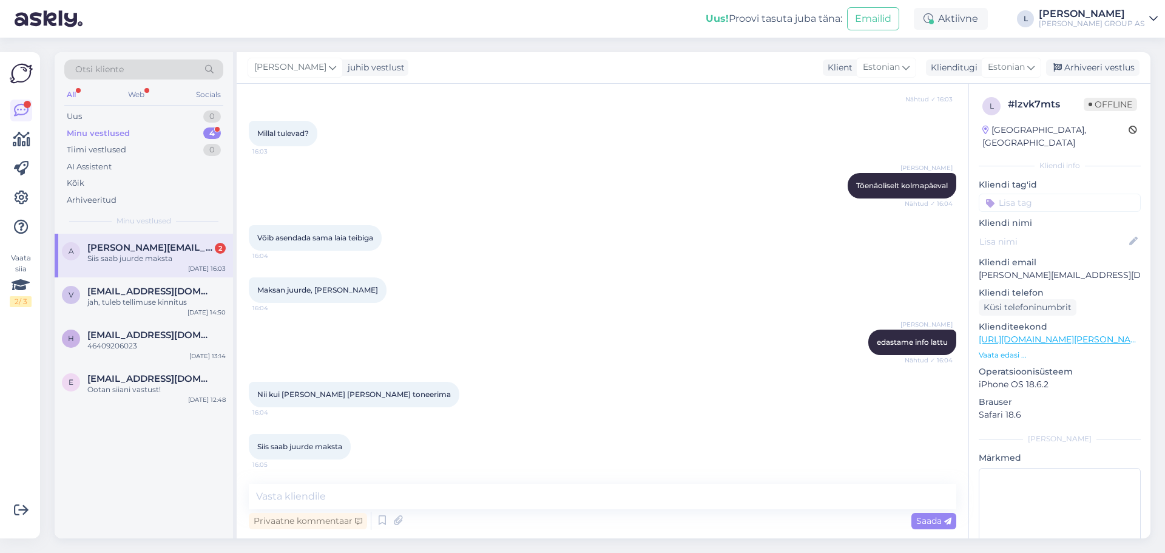
click at [123, 248] on span "aleksandr.timofejev@hotmail.com" at bounding box center [150, 247] width 126 height 11
click at [382, 501] on textarea at bounding box center [603, 496] width 708 height 25
click at [142, 258] on div "Siis saab juurde maksta" at bounding box center [156, 258] width 138 height 11
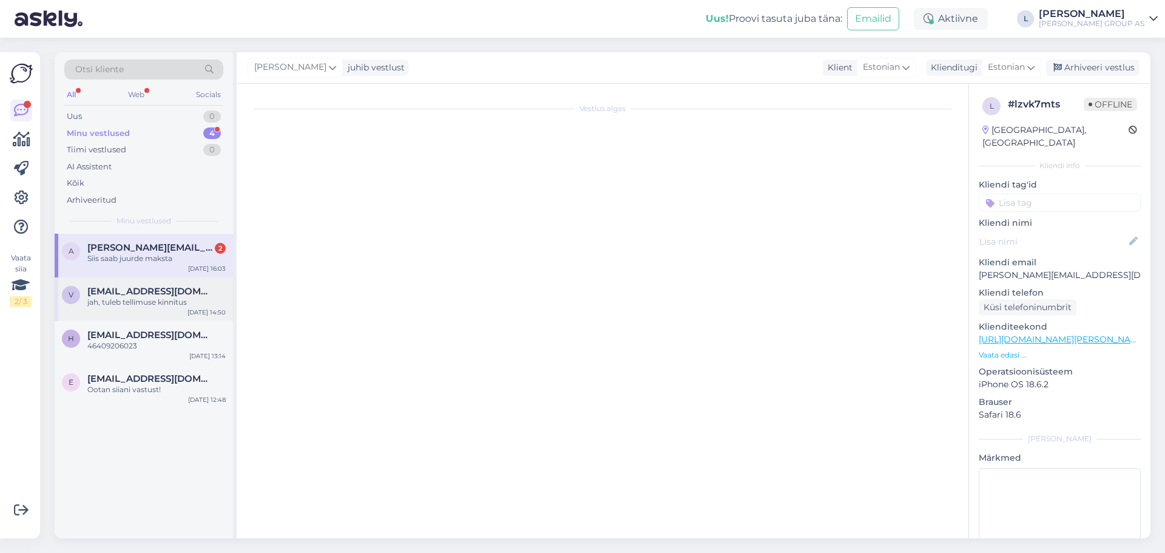
scroll to position [0, 0]
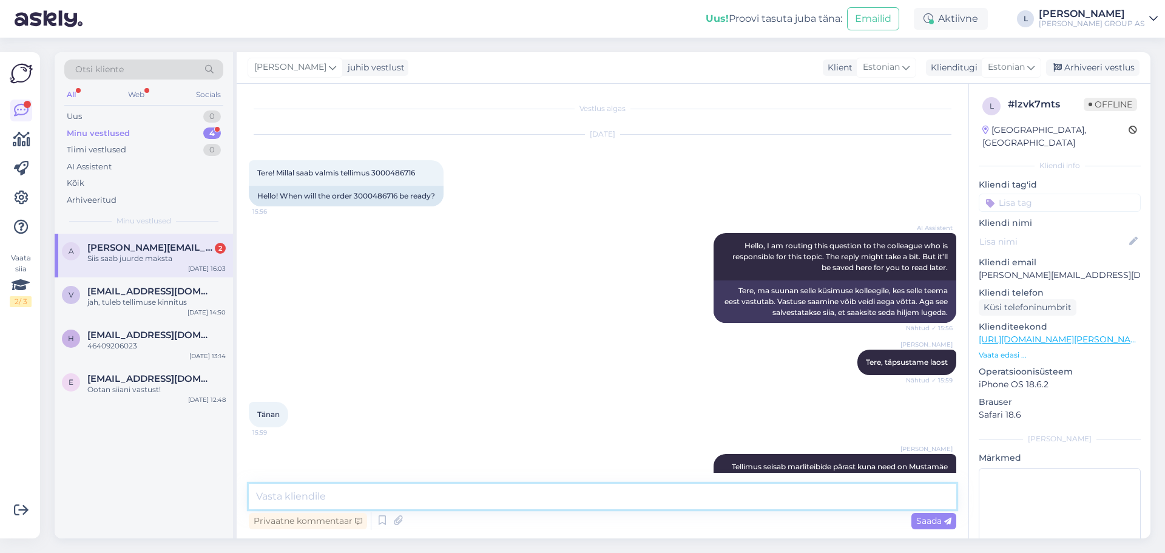
click at [361, 499] on textarea at bounding box center [603, 496] width 708 height 25
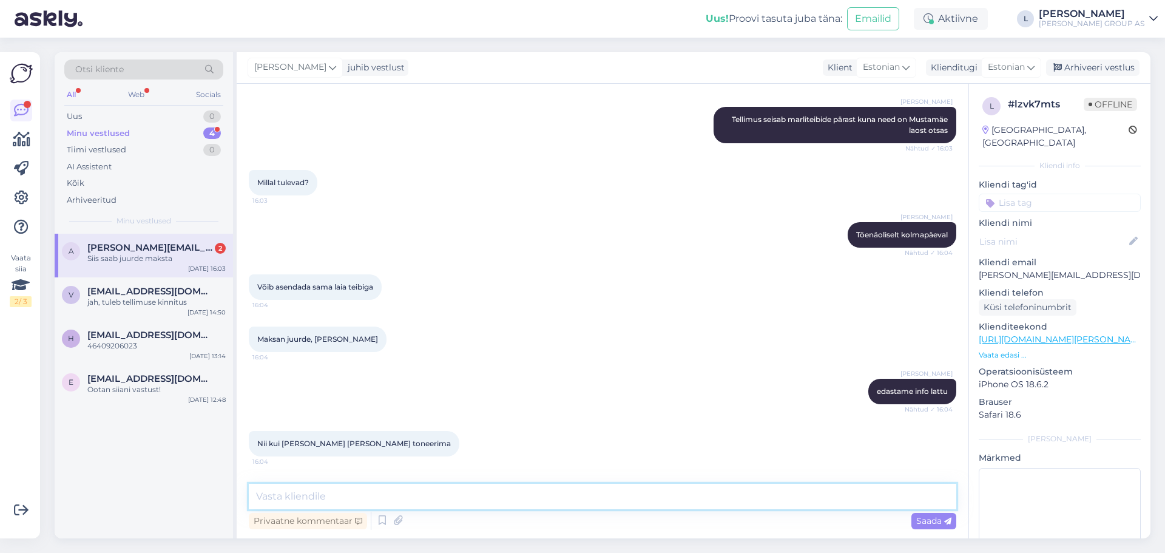
scroll to position [396, 0]
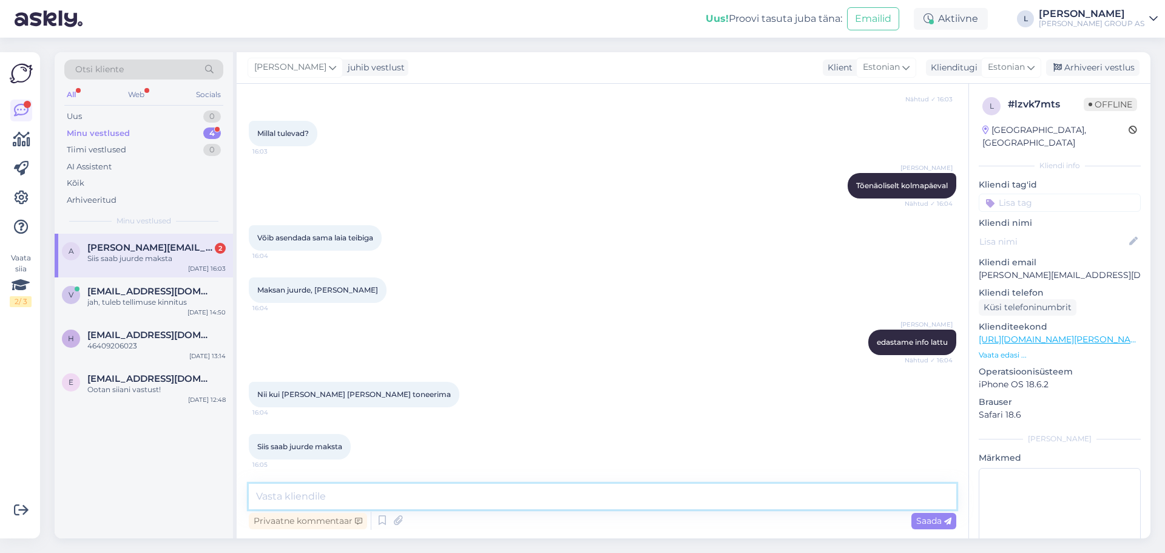
click at [391, 504] on textarea at bounding box center [603, 496] width 708 height 25
click at [148, 297] on div "jah, tuleb tellimuse kinnitus" at bounding box center [156, 302] width 138 height 11
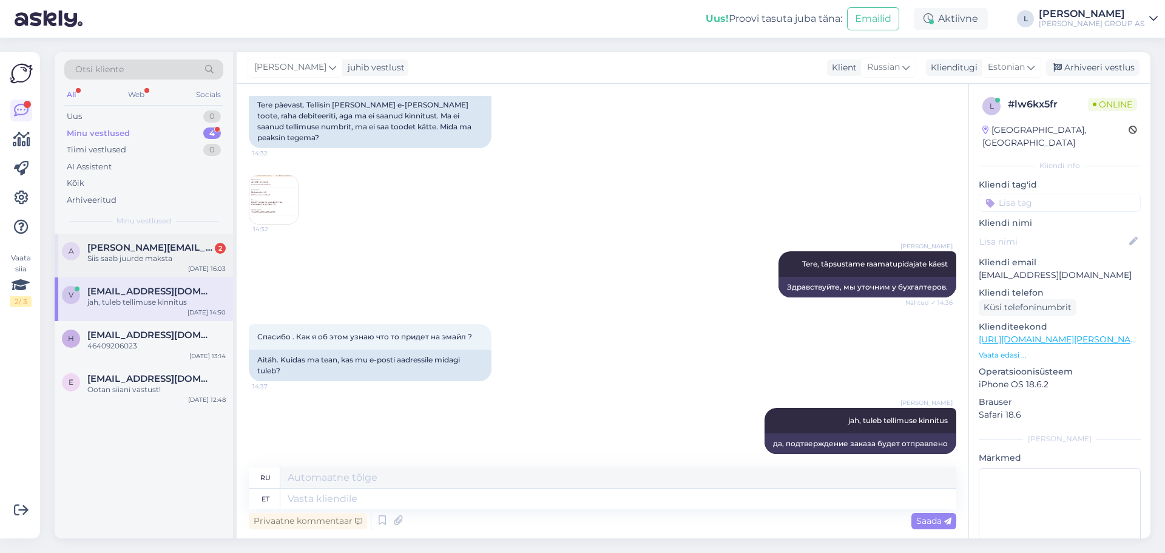
click at [130, 258] on div "Siis saab juurde maksta" at bounding box center [156, 258] width 138 height 11
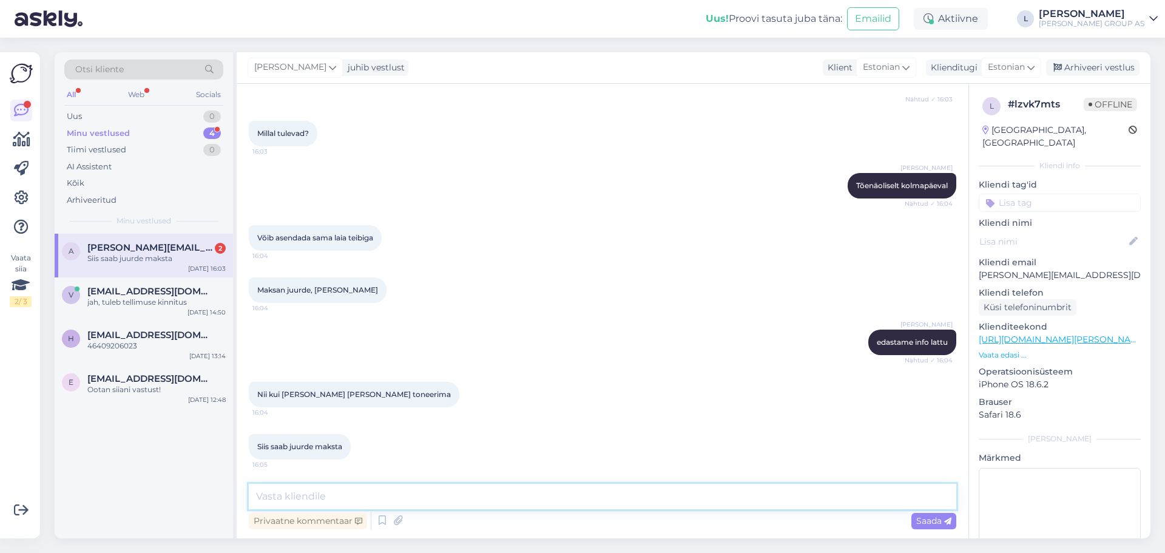
click at [344, 487] on textarea at bounding box center [603, 496] width 708 height 25
click at [1067, 73] on div "Arhiveeri vestlus" at bounding box center [1092, 67] width 93 height 16
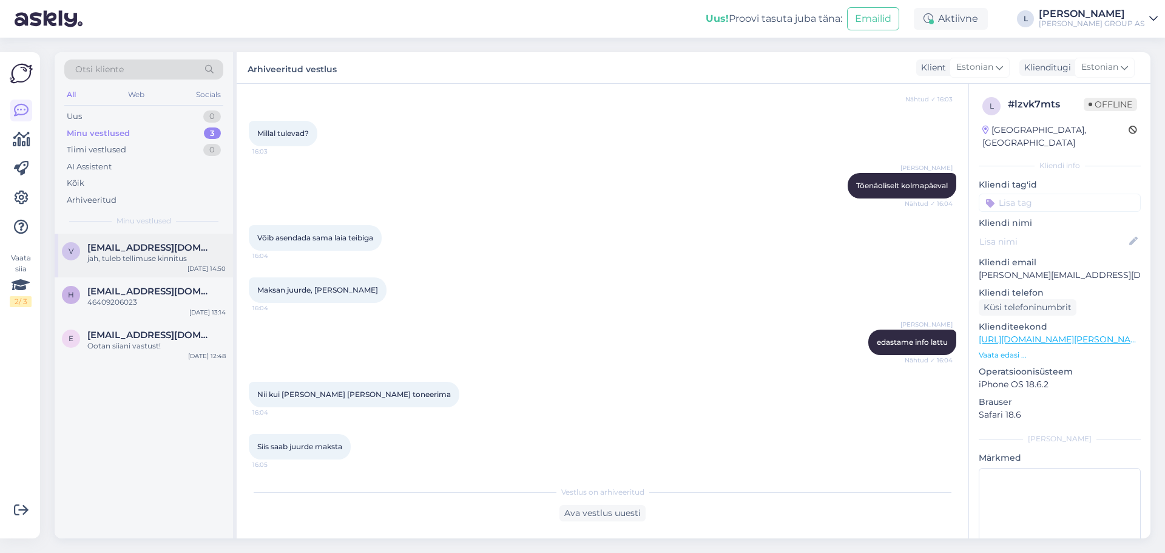
click at [170, 247] on span "vipros85@gmail.com" at bounding box center [150, 247] width 126 height 11
